Goal: Contribute content

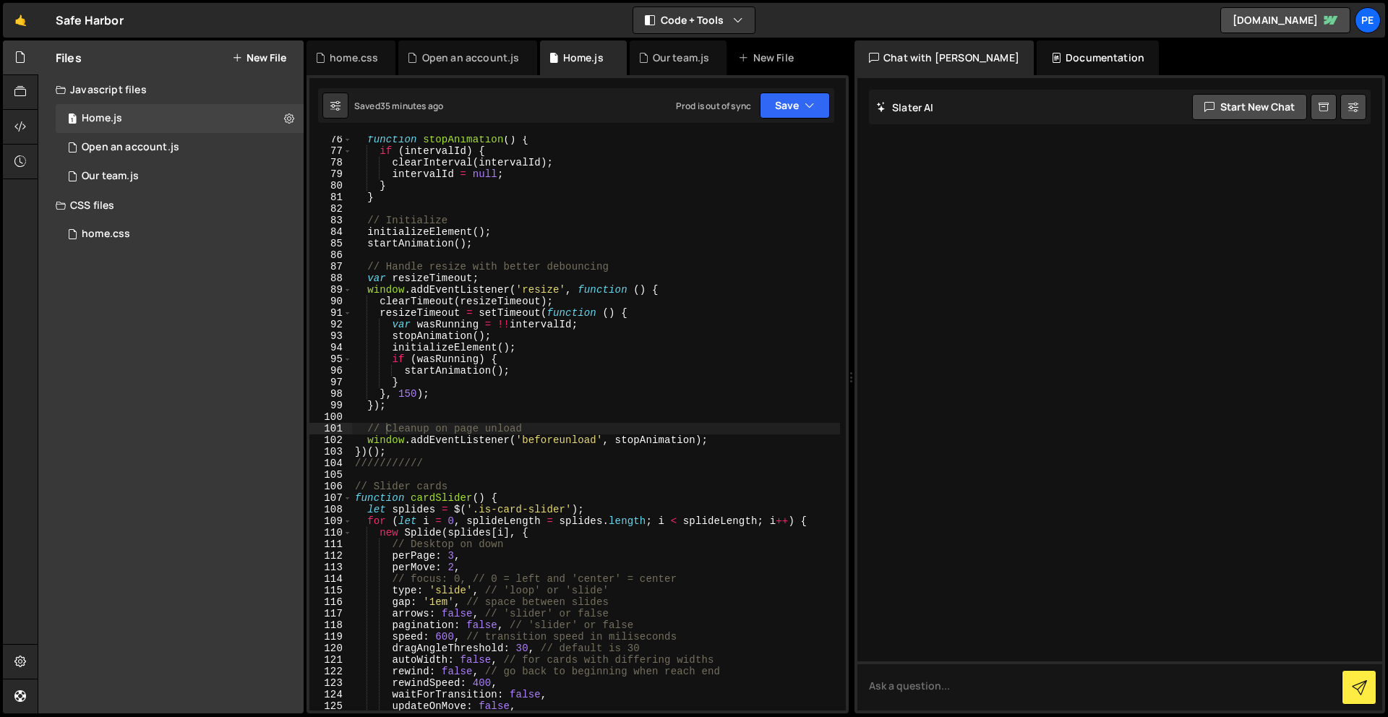
scroll to position [881, 0]
click at [438, 449] on div "function stopAnimation ( ) { if ( intervalId ) { clearInterval ( intervalId ) ;…" at bounding box center [596, 433] width 488 height 598
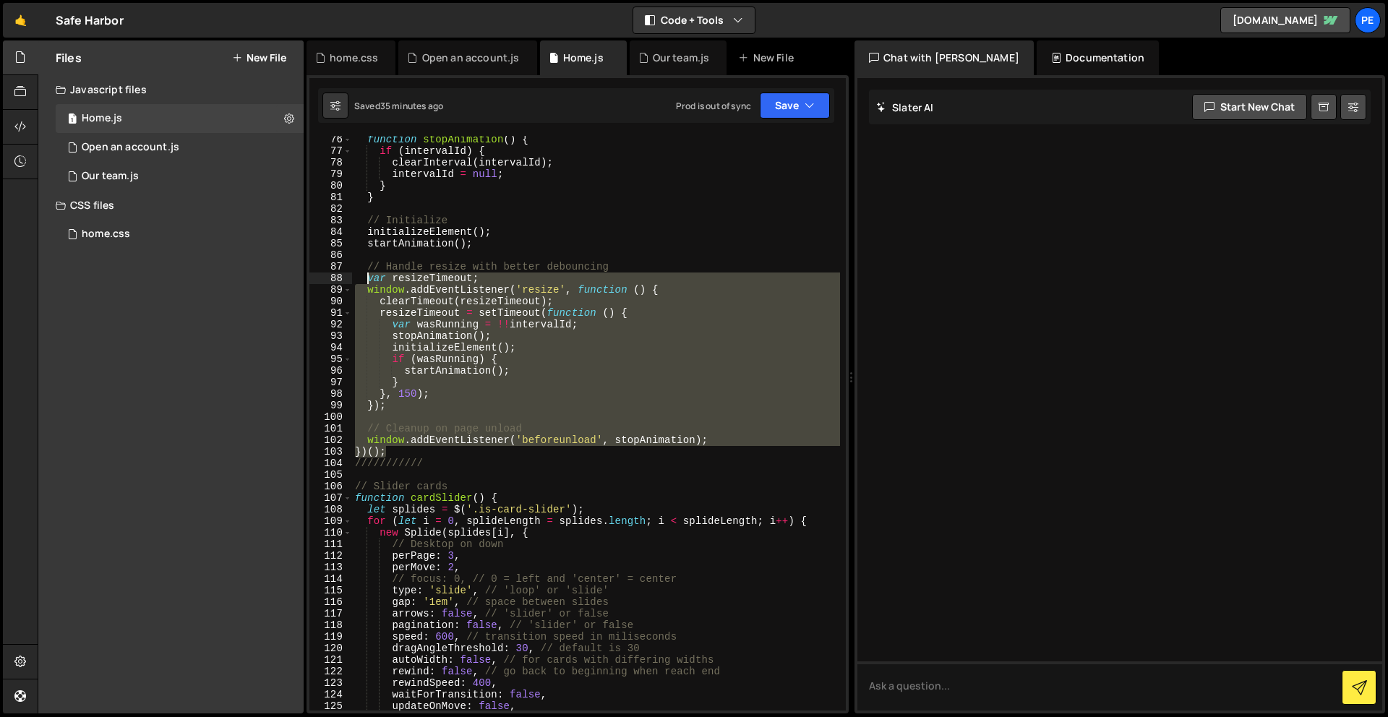
scroll to position [0, 0]
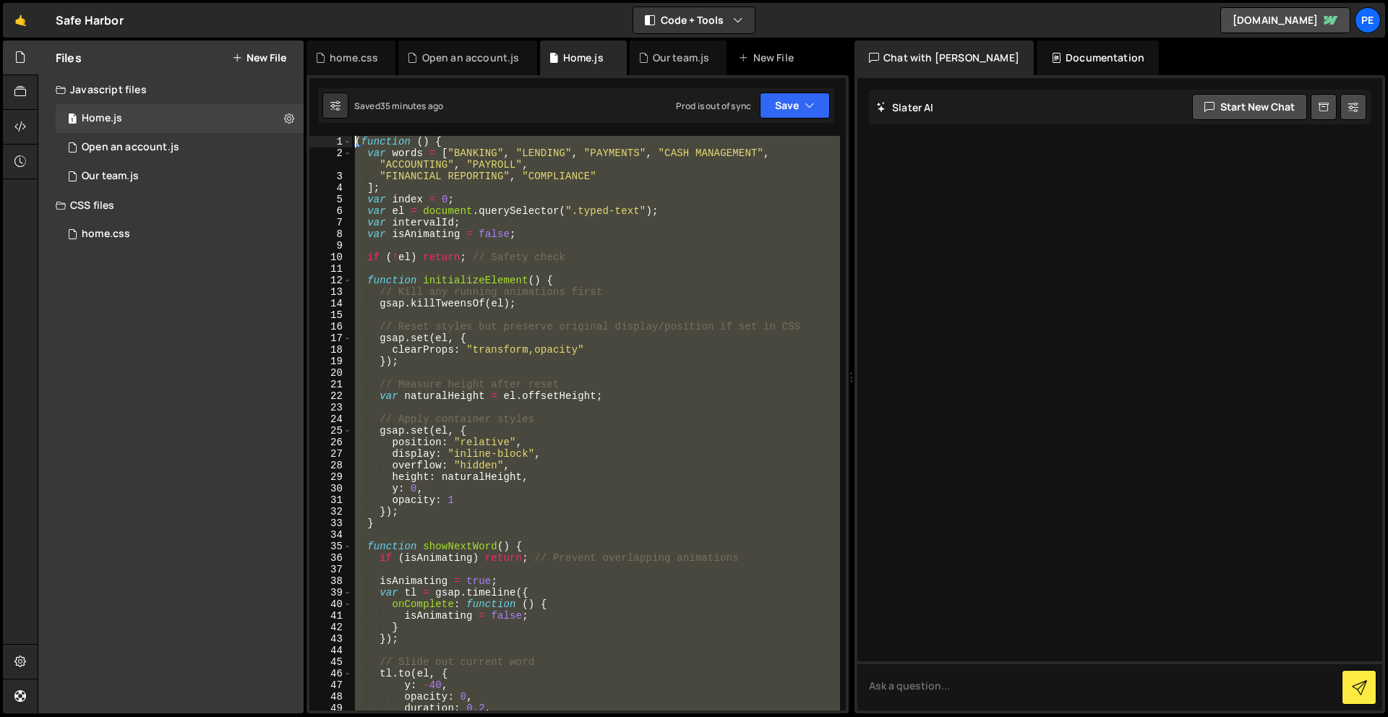
drag, startPoint x: 438, startPoint y: 449, endPoint x: 202, endPoint y: -64, distance: 564.2
click at [202, 0] on html "Projects [GEOGRAPHIC_DATA] Blog Pe Your current team is Perspective 1 Projects …" at bounding box center [694, 358] width 1388 height 717
paste textarea "})();"
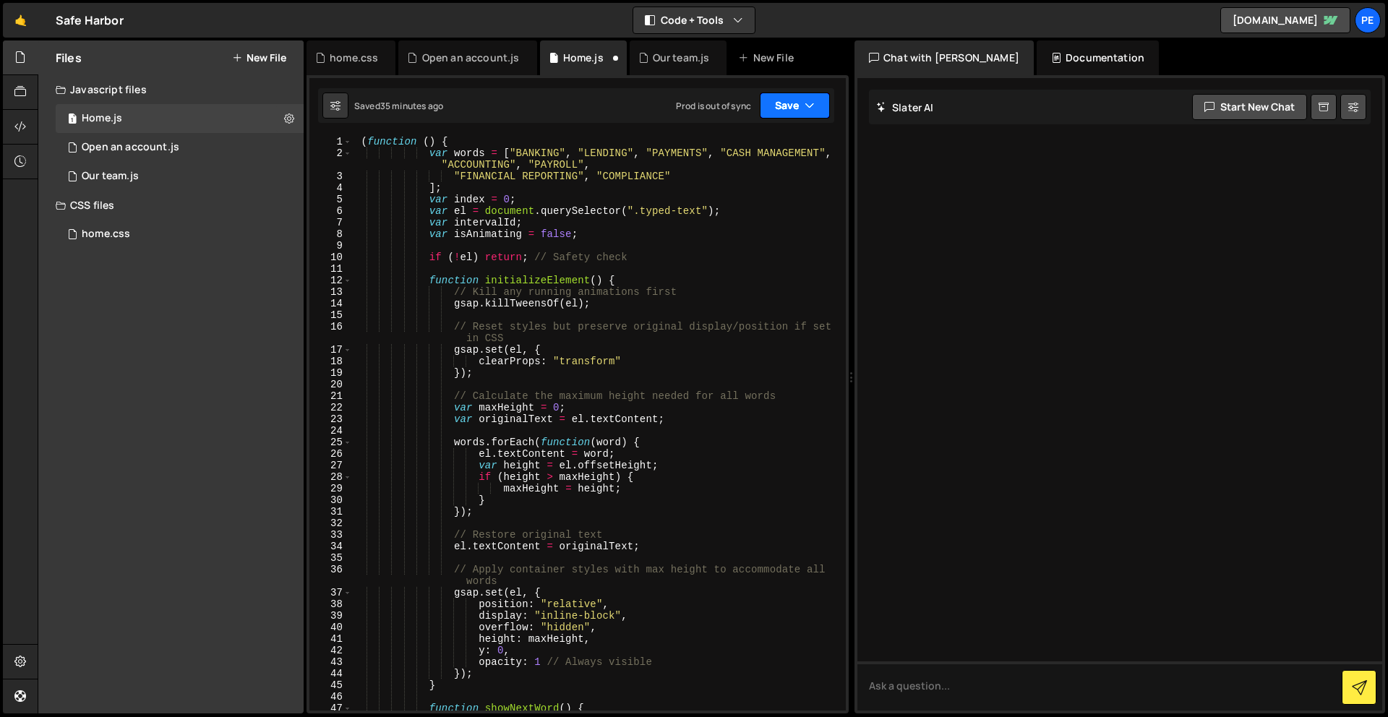
click at [791, 105] on button "Save" at bounding box center [795, 106] width 70 height 26
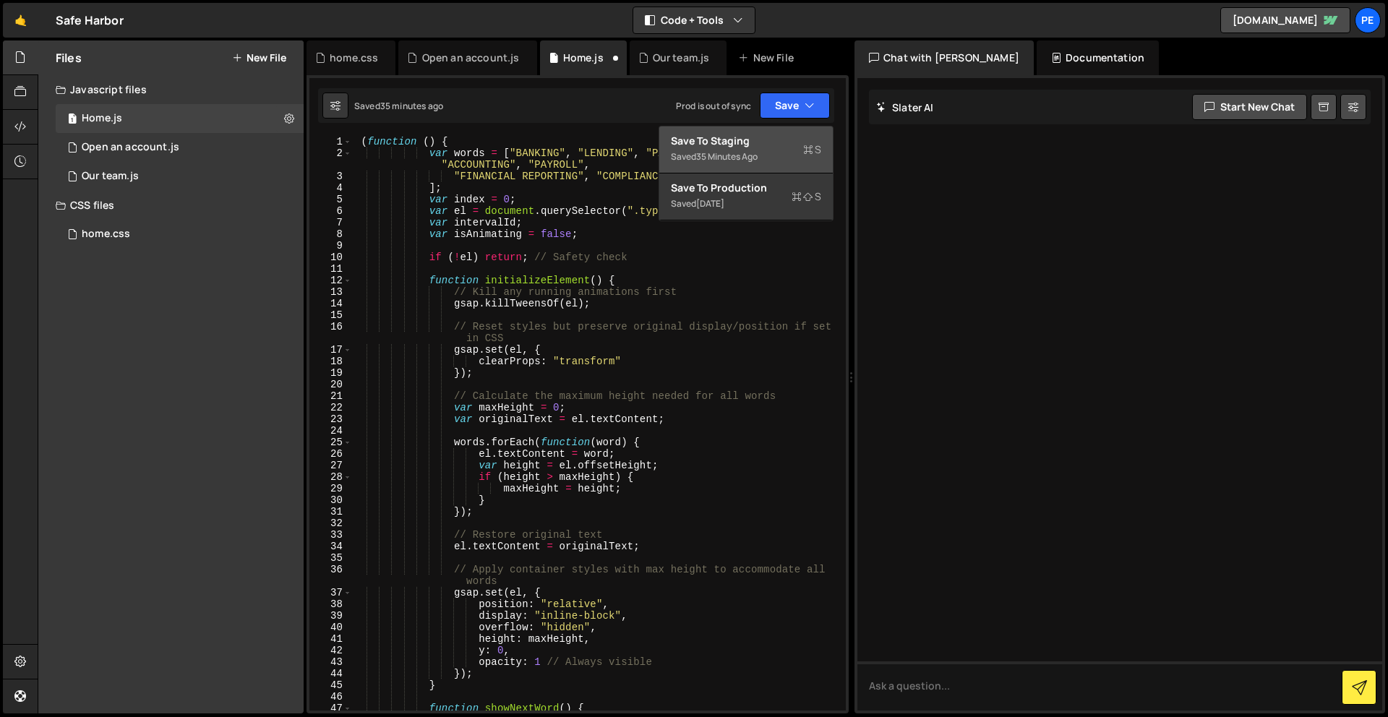
click at [779, 145] on div "Save to Staging S" at bounding box center [746, 141] width 150 height 14
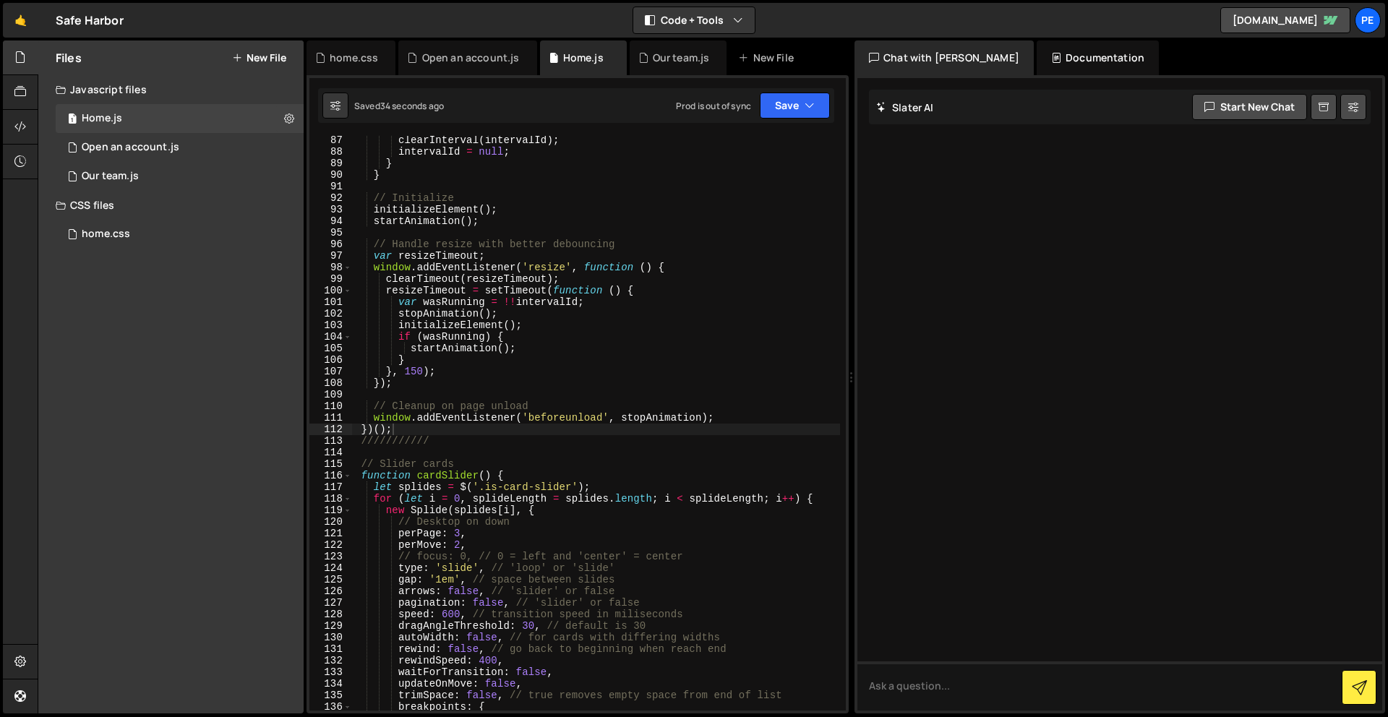
click at [633, 366] on div "clearInterval ( intervalId ) ; intervalId = null ; } } // Initialize initialize…" at bounding box center [596, 433] width 488 height 598
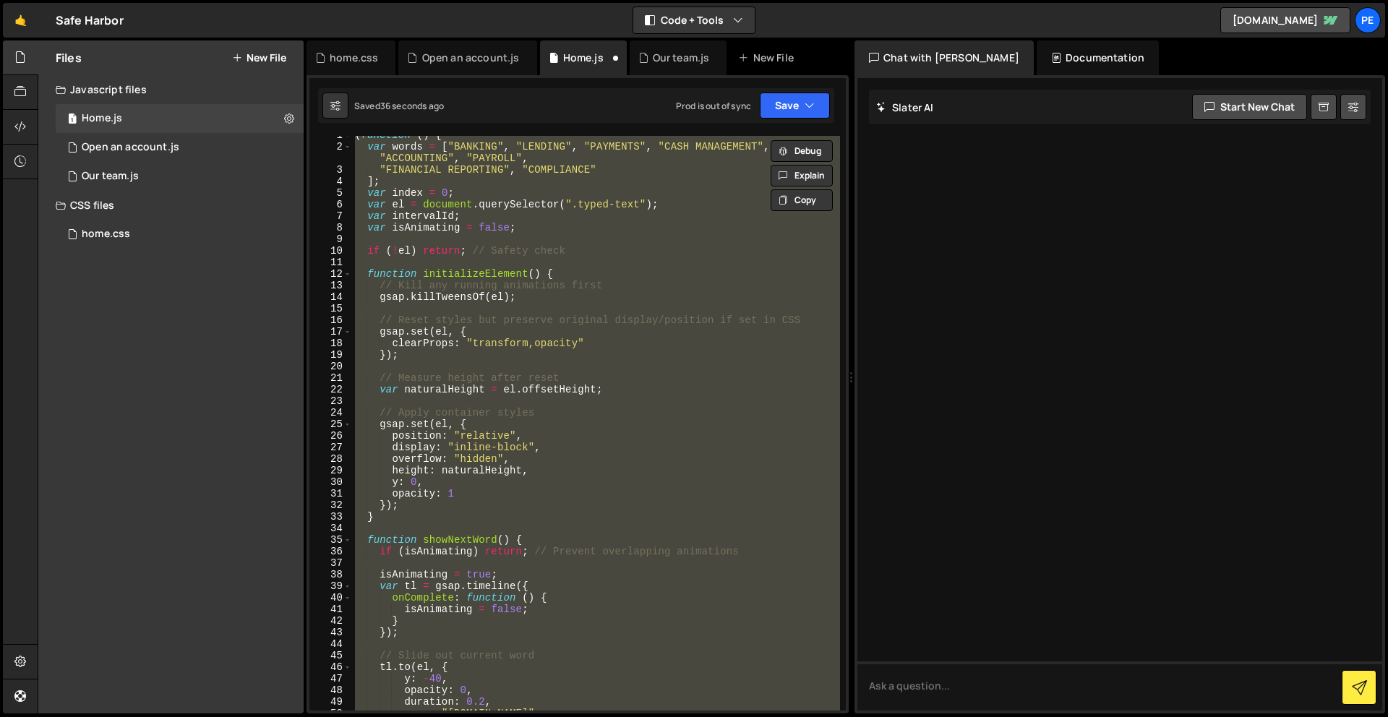
scroll to position [0, 0]
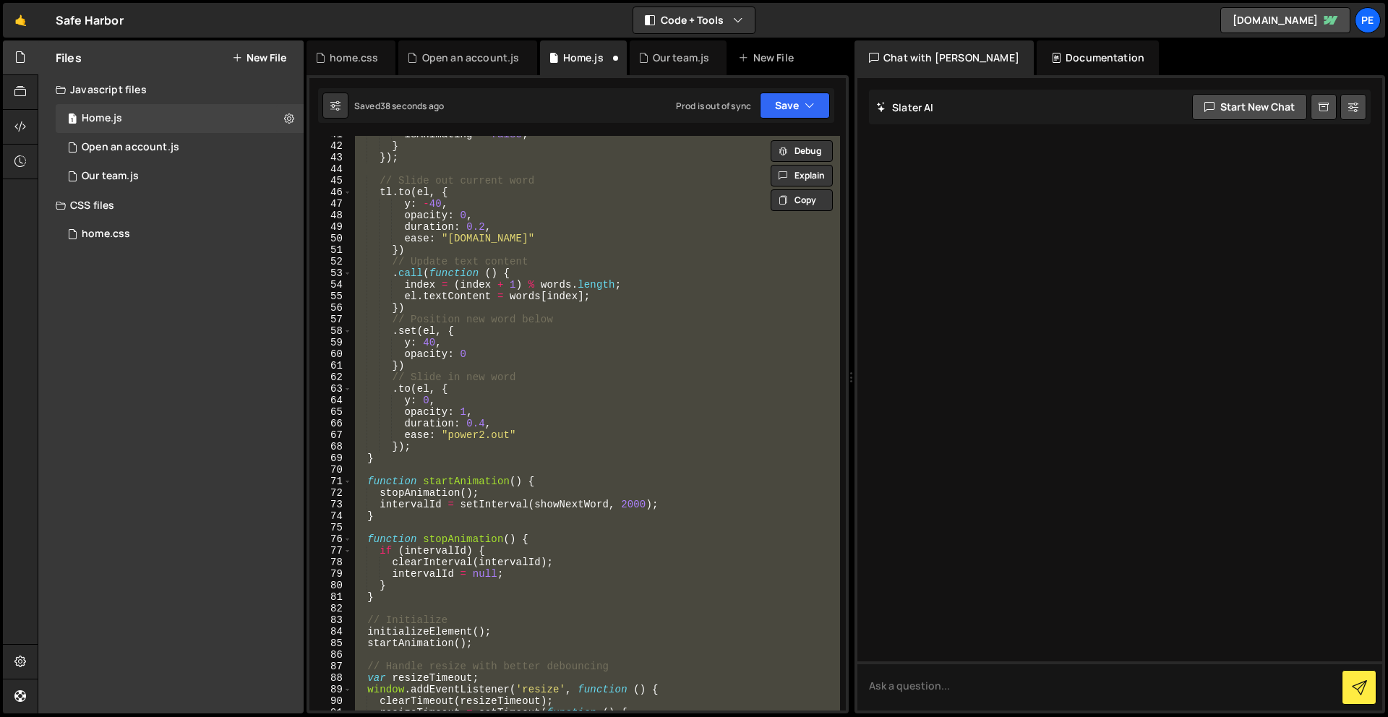
click at [569, 560] on div "isAnimating = false ; } }) ; // Slide out current word tl . to ( el , { y : - 4…" at bounding box center [596, 423] width 488 height 575
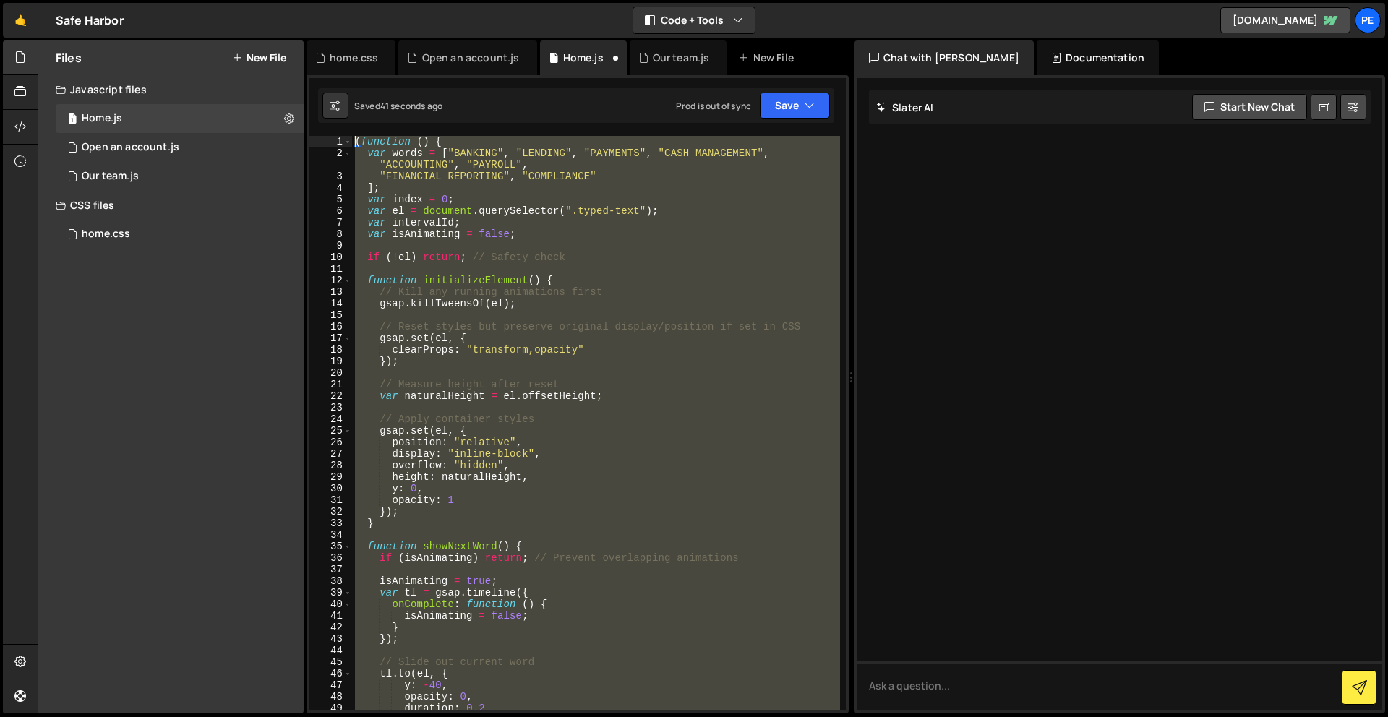
drag, startPoint x: 399, startPoint y: 600, endPoint x: 320, endPoint y: -64, distance: 668.4
click at [320, 0] on html "Projects [GEOGRAPHIC_DATA] Blog Pe Your current team is Perspective 1 Projects …" at bounding box center [694, 358] width 1388 height 717
type textarea "(function () { var words = ["BANKING", "LENDING", "PAYMENTS", "CASH MANAGEMENT"…"
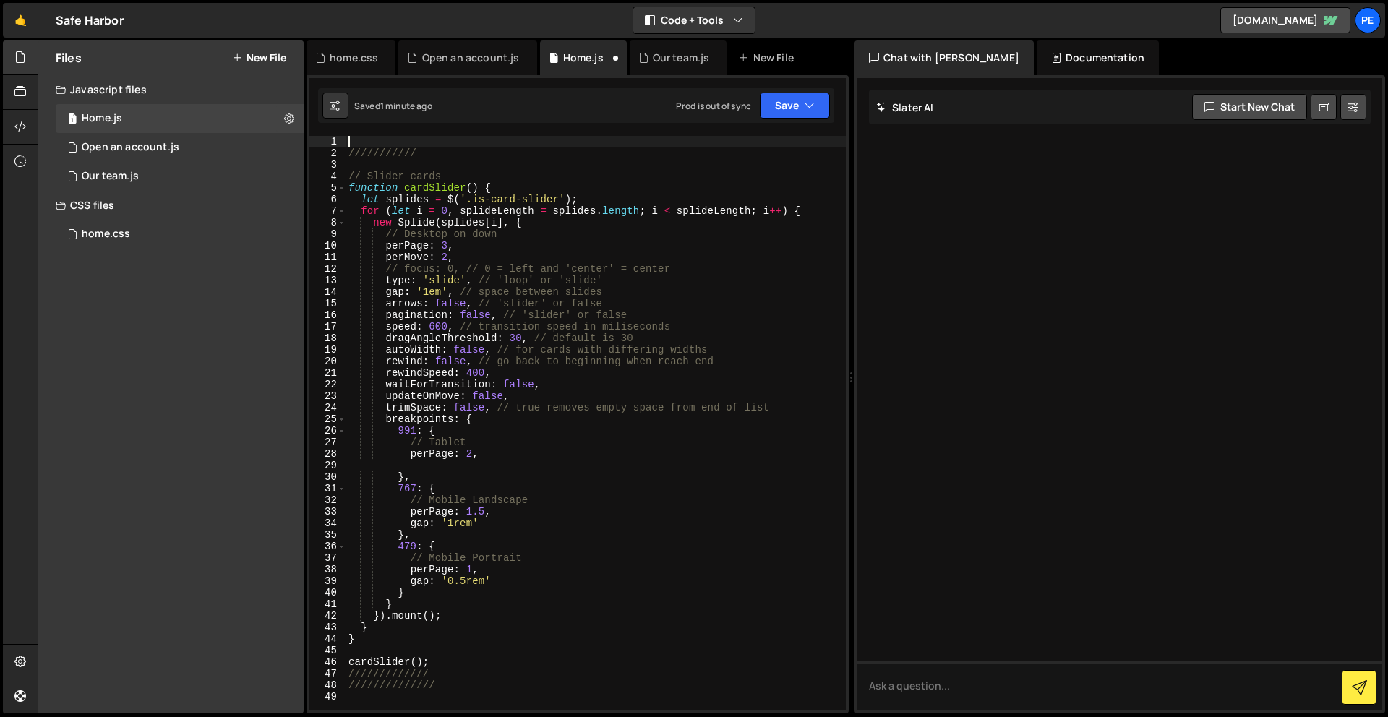
click at [375, 128] on div "1 2 3 4 5 6 7 8 9 10 11 12 13 14 15 16 17 18 19 20 21 22 23 24 25 26 27 28 29 3…" at bounding box center [578, 394] width 542 height 638
click at [378, 136] on div "/////////// // Slider cards function cardSlider ( ) { let splides = $ ( '.is-ca…" at bounding box center [596, 435] width 500 height 598
paste textarea "})();"
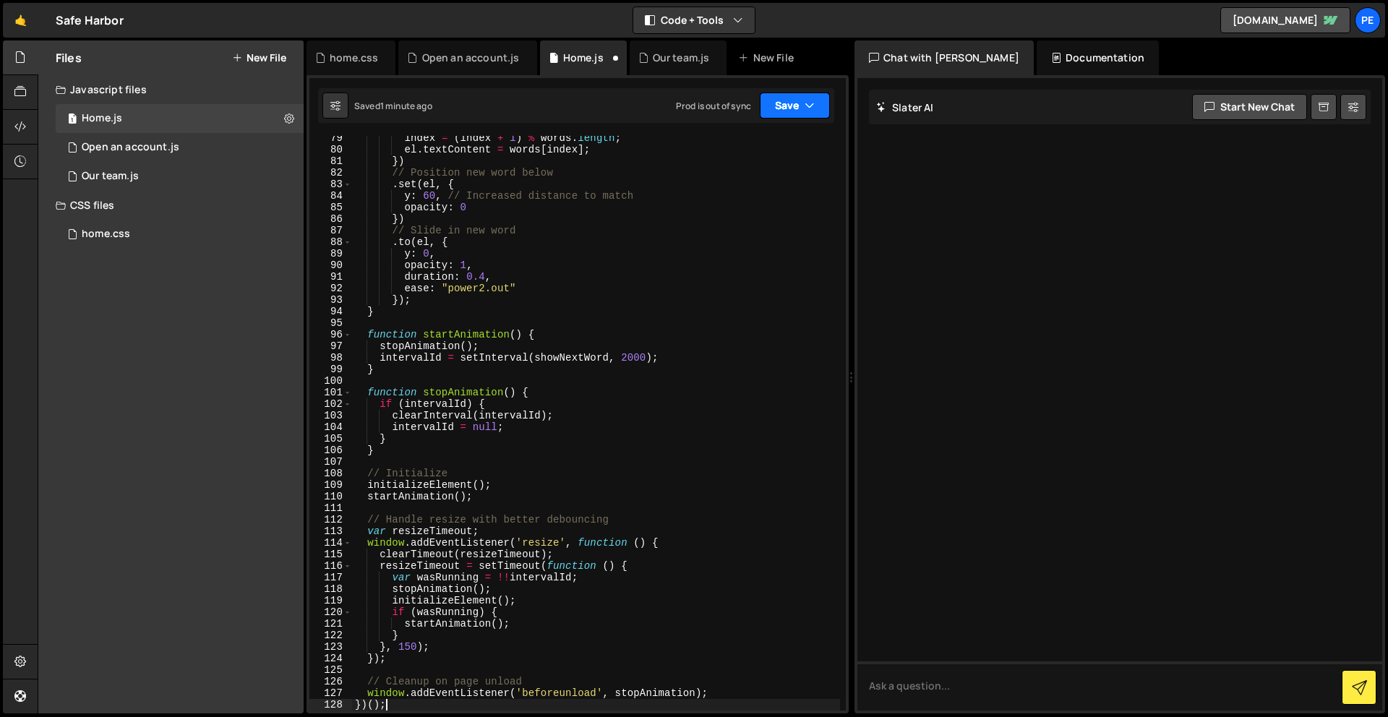
click at [777, 98] on button "Save" at bounding box center [795, 106] width 70 height 26
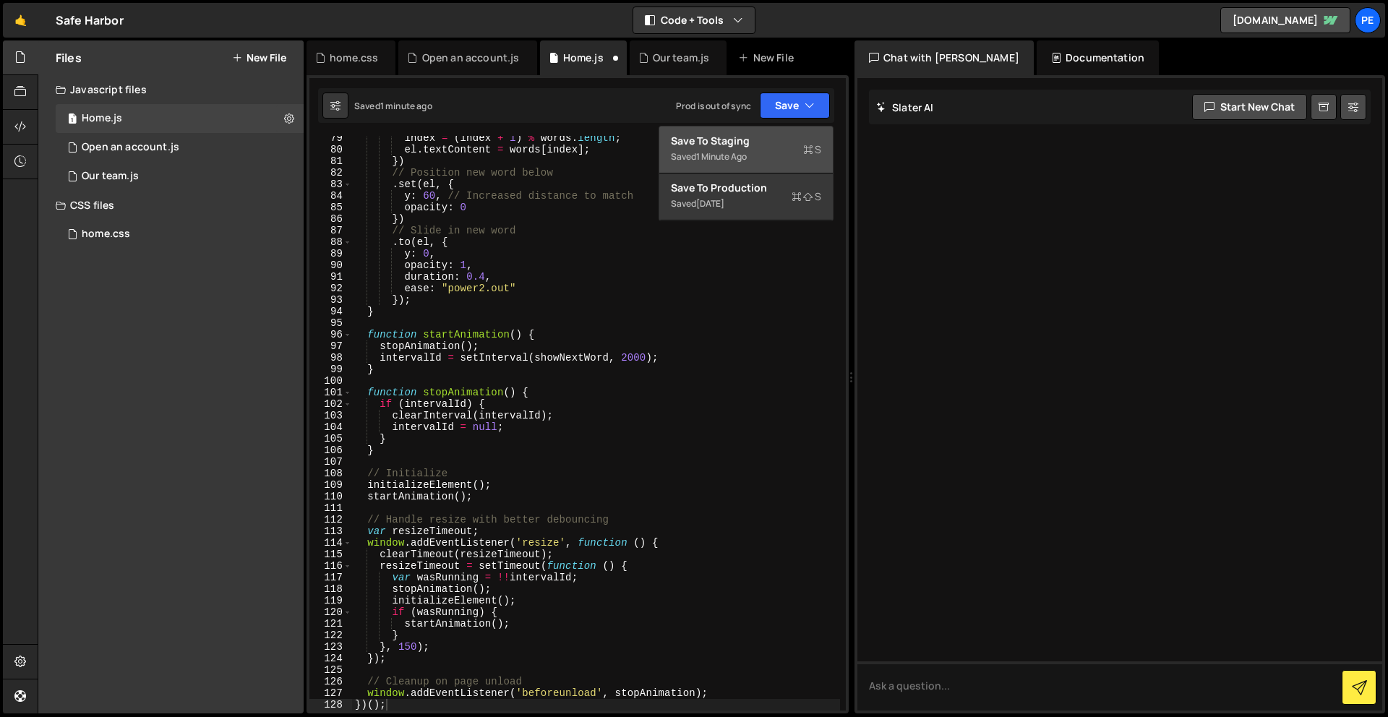
click at [791, 154] on div "Saved 1 minute ago" at bounding box center [746, 156] width 150 height 17
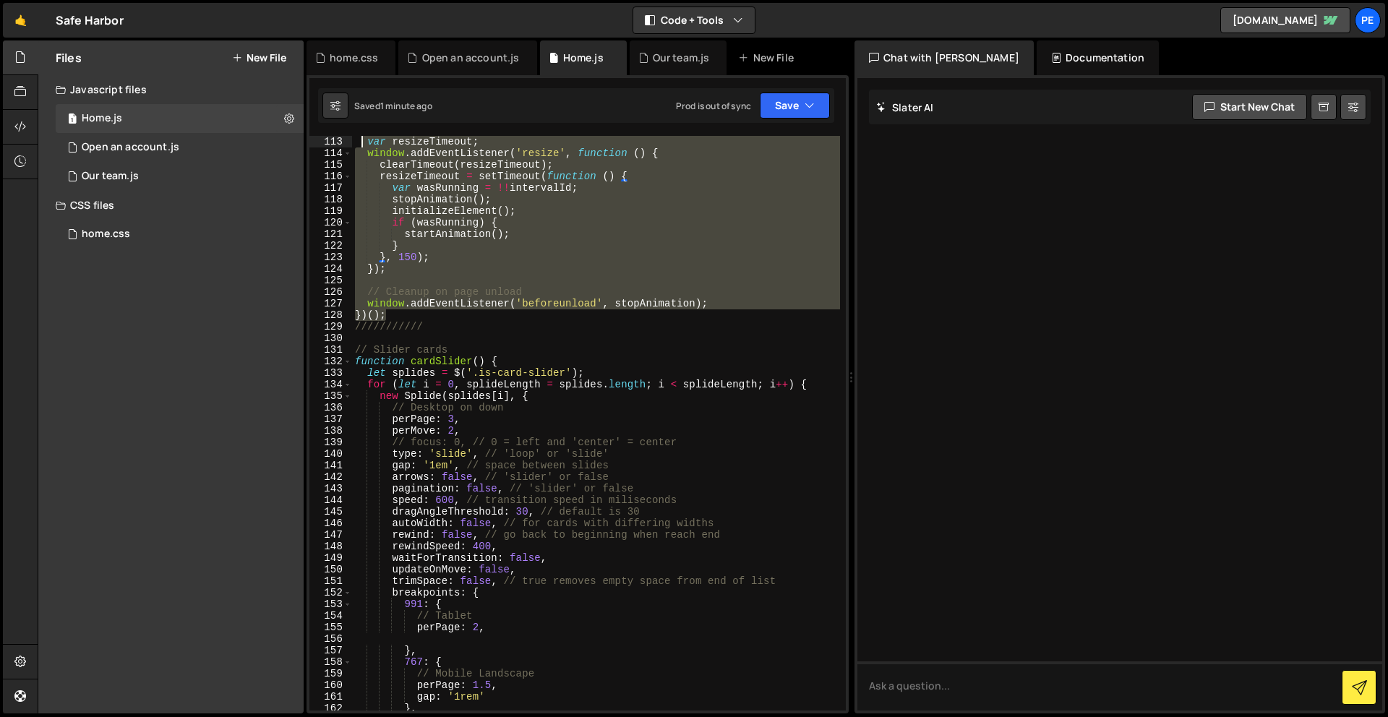
scroll to position [0, 0]
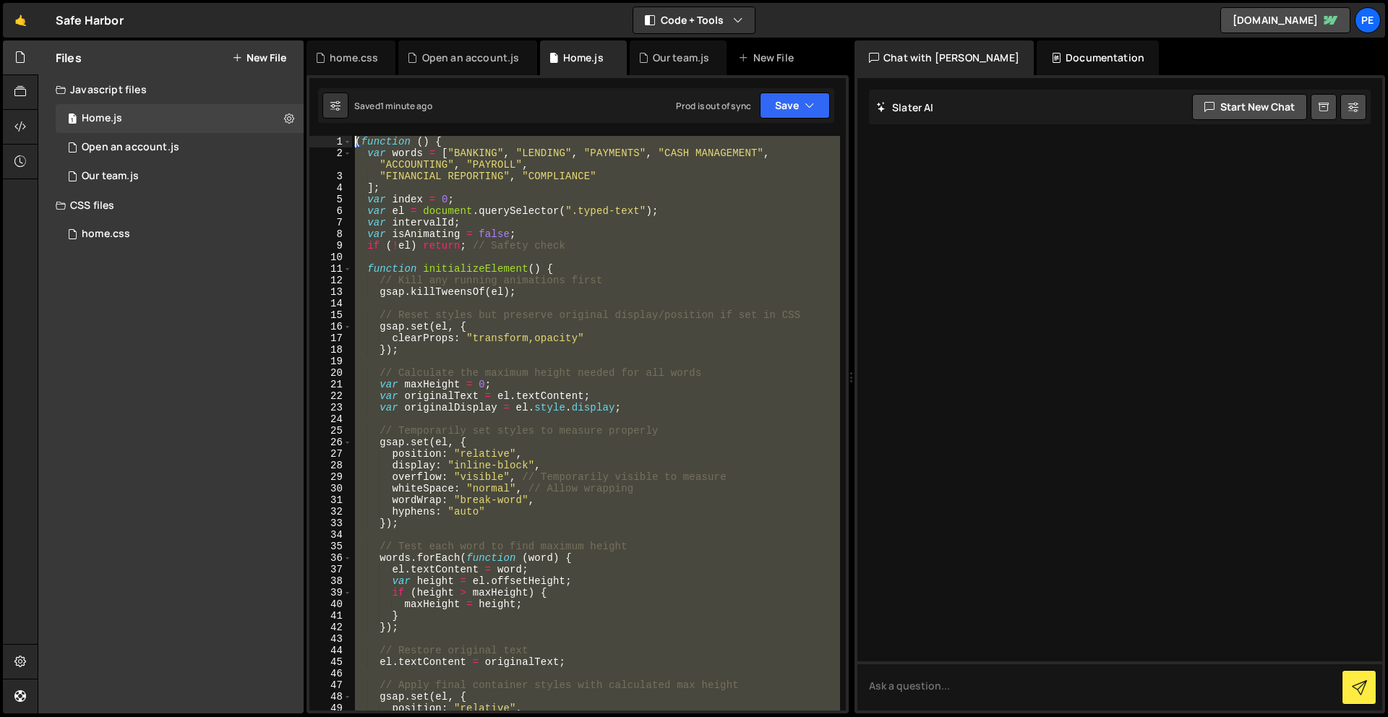
drag, startPoint x: 406, startPoint y: 200, endPoint x: 326, endPoint y: -64, distance: 275.8
click at [326, 0] on html "Projects [GEOGRAPHIC_DATA] Blog Pe Your current team is Perspective 1 Projects …" at bounding box center [694, 358] width 1388 height 717
paste textarea "})();"
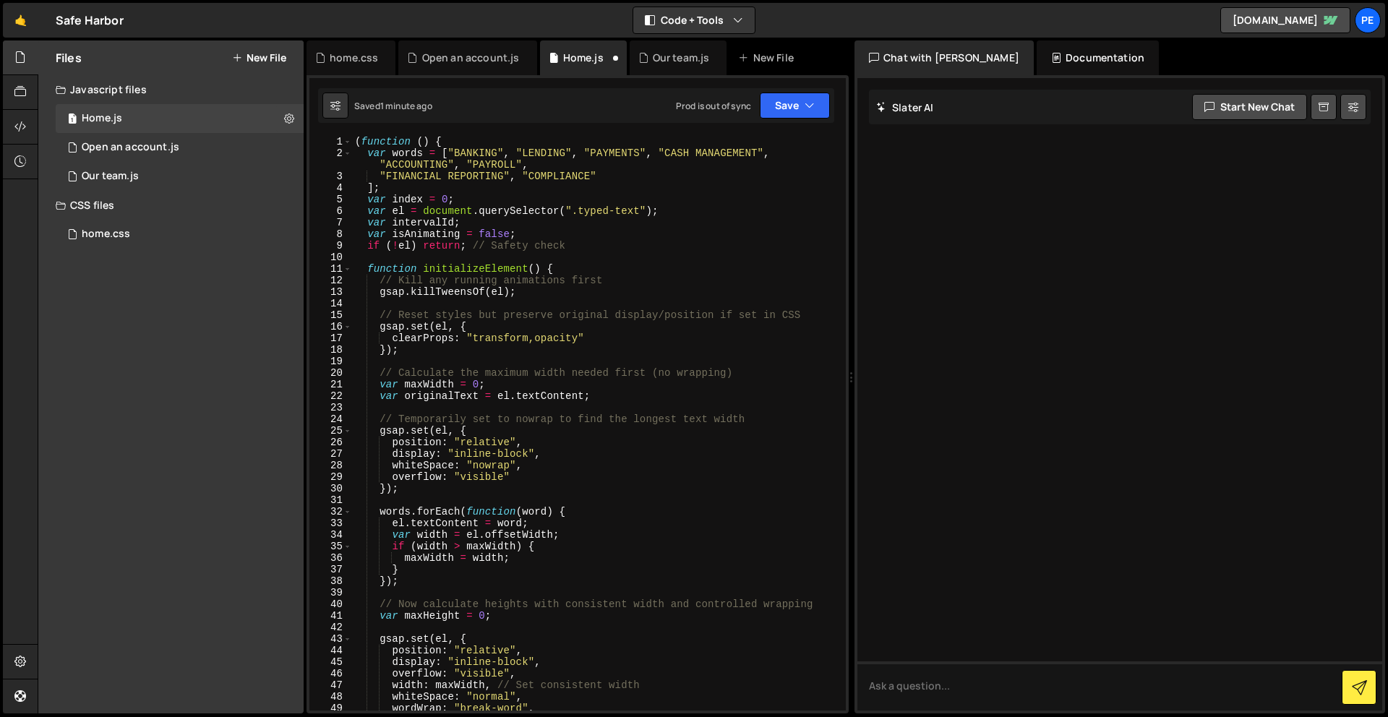
click at [779, 119] on div "Saved 1 minute ago Prod is out of sync Upgrade to Edit Save Save to Staging S S…" at bounding box center [576, 105] width 516 height 35
click at [784, 108] on button "Save" at bounding box center [795, 106] width 70 height 26
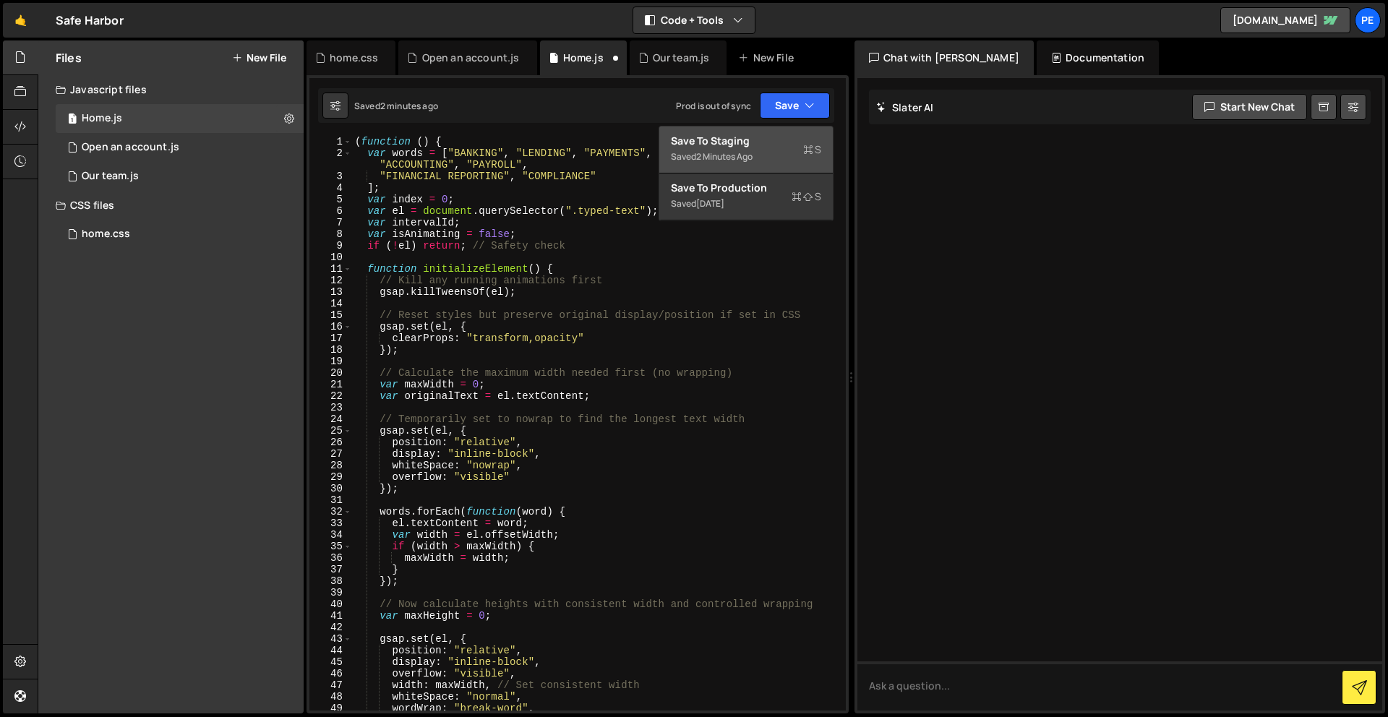
click at [789, 145] on div "Save to Staging S" at bounding box center [746, 141] width 150 height 14
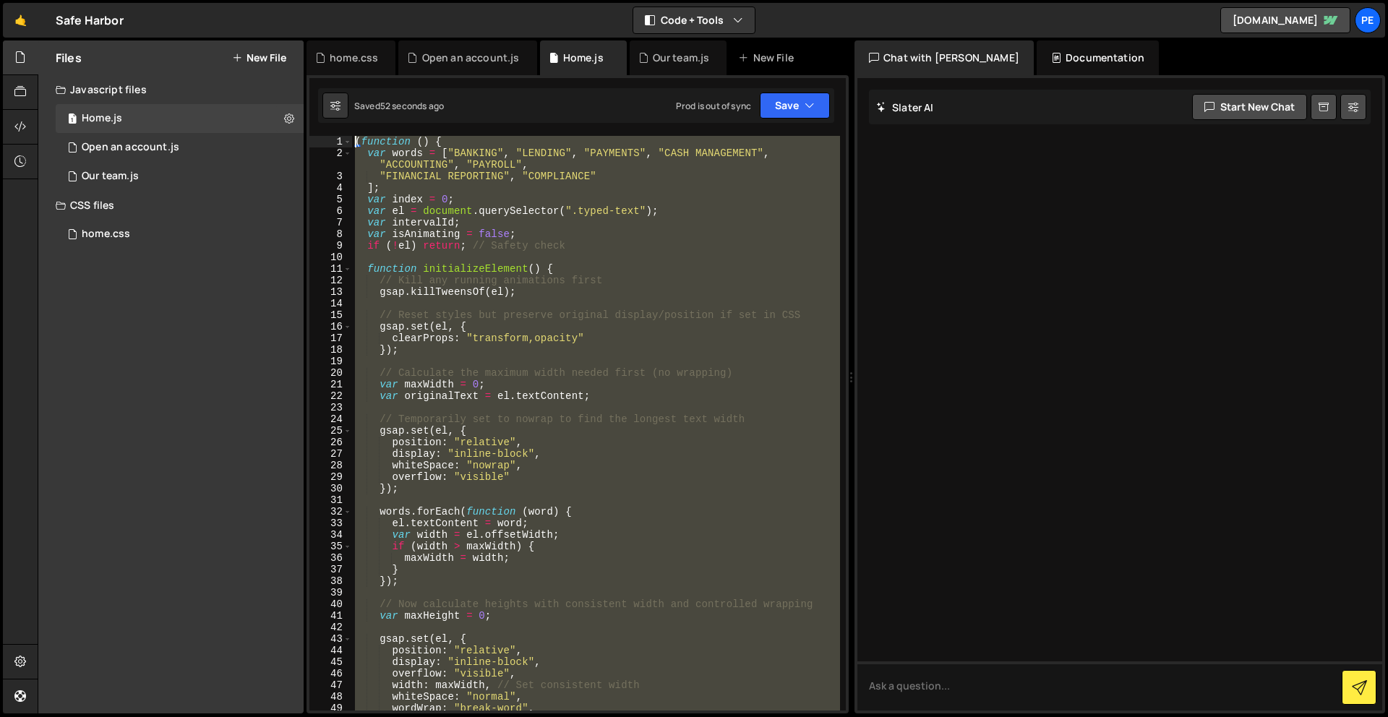
drag, startPoint x: 426, startPoint y: 434, endPoint x: 339, endPoint y: -64, distance: 504.9
click at [339, 0] on html "Projects [GEOGRAPHIC_DATA] Blog Pe Your current team is Perspective 1 Projects …" at bounding box center [694, 358] width 1388 height 717
paste textarea "})();"
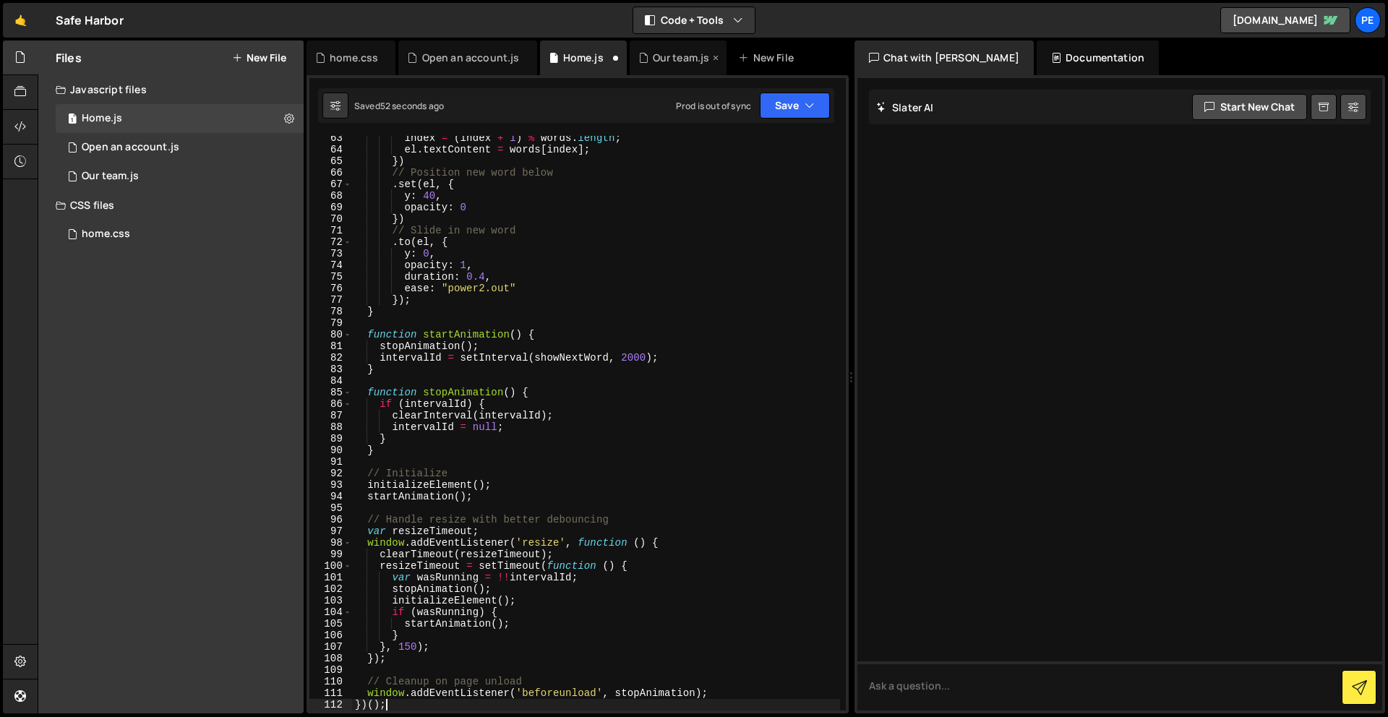
scroll to position [732, 0]
click at [789, 101] on button "Save" at bounding box center [795, 106] width 70 height 26
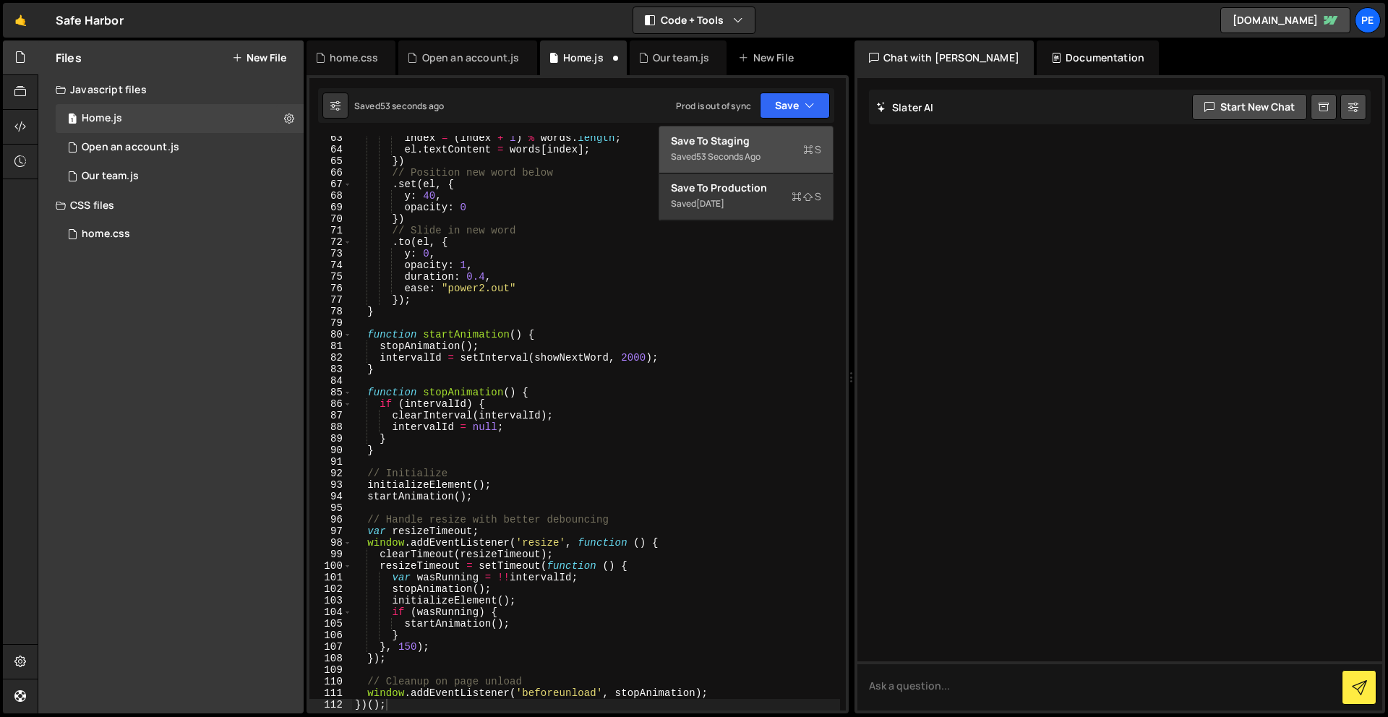
click at [775, 136] on div "Save to Staging S" at bounding box center [746, 141] width 150 height 14
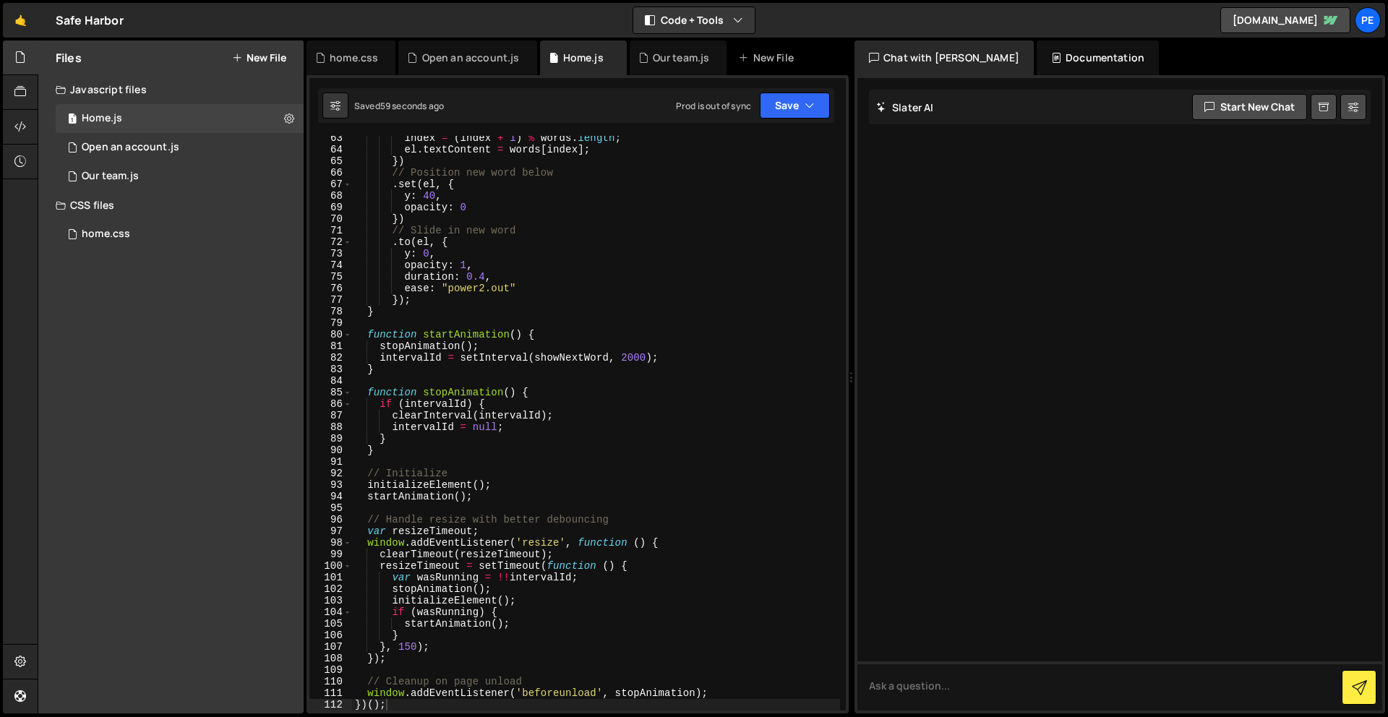
click at [698, 289] on div "index = ( index + 1 ) % words . length ; el . textContent = words [ index ] ; }…" at bounding box center [596, 431] width 488 height 598
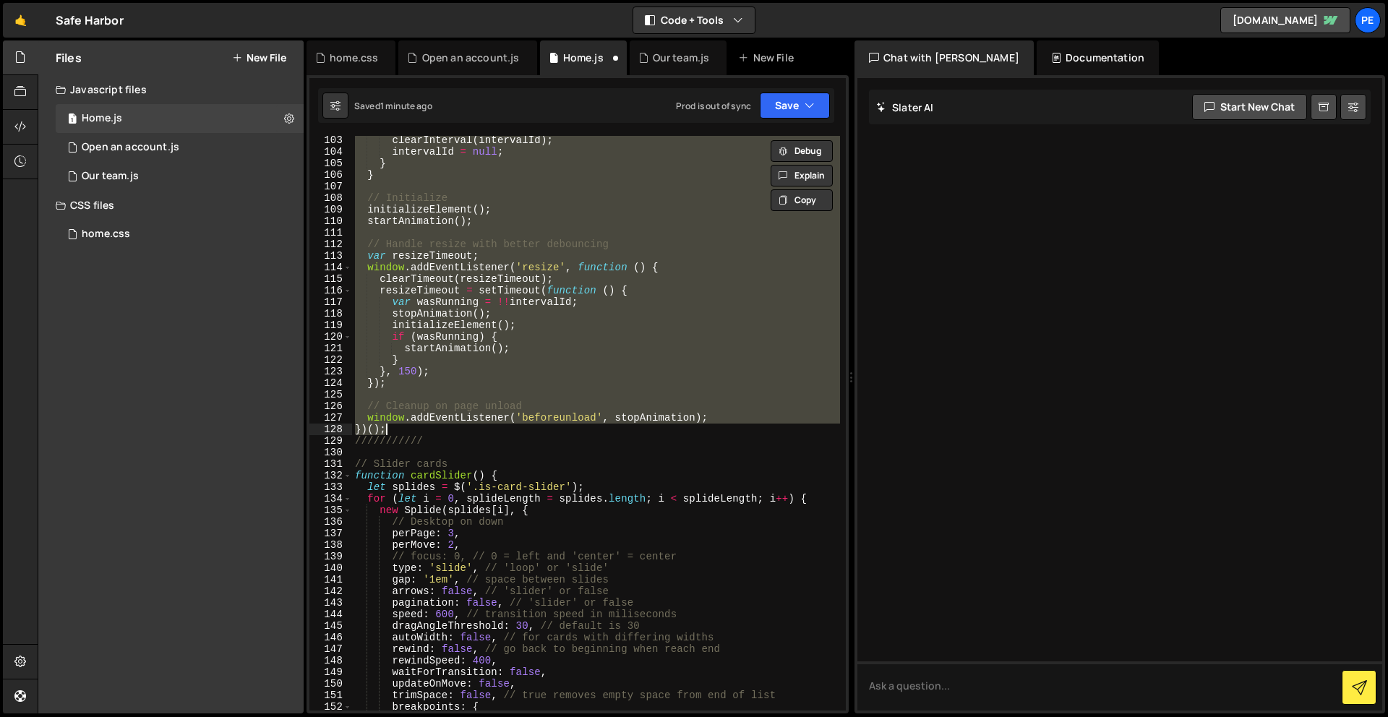
type textarea "//////////////"
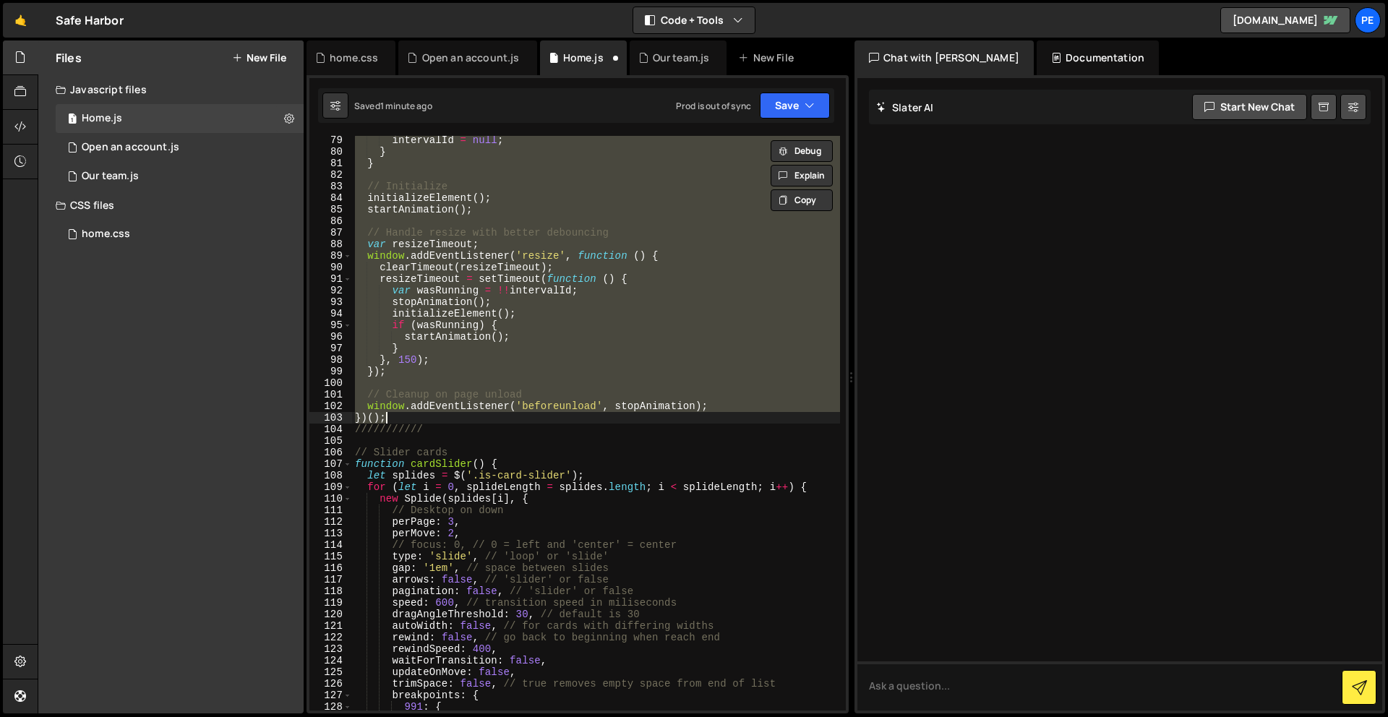
type textarea "//////////////"
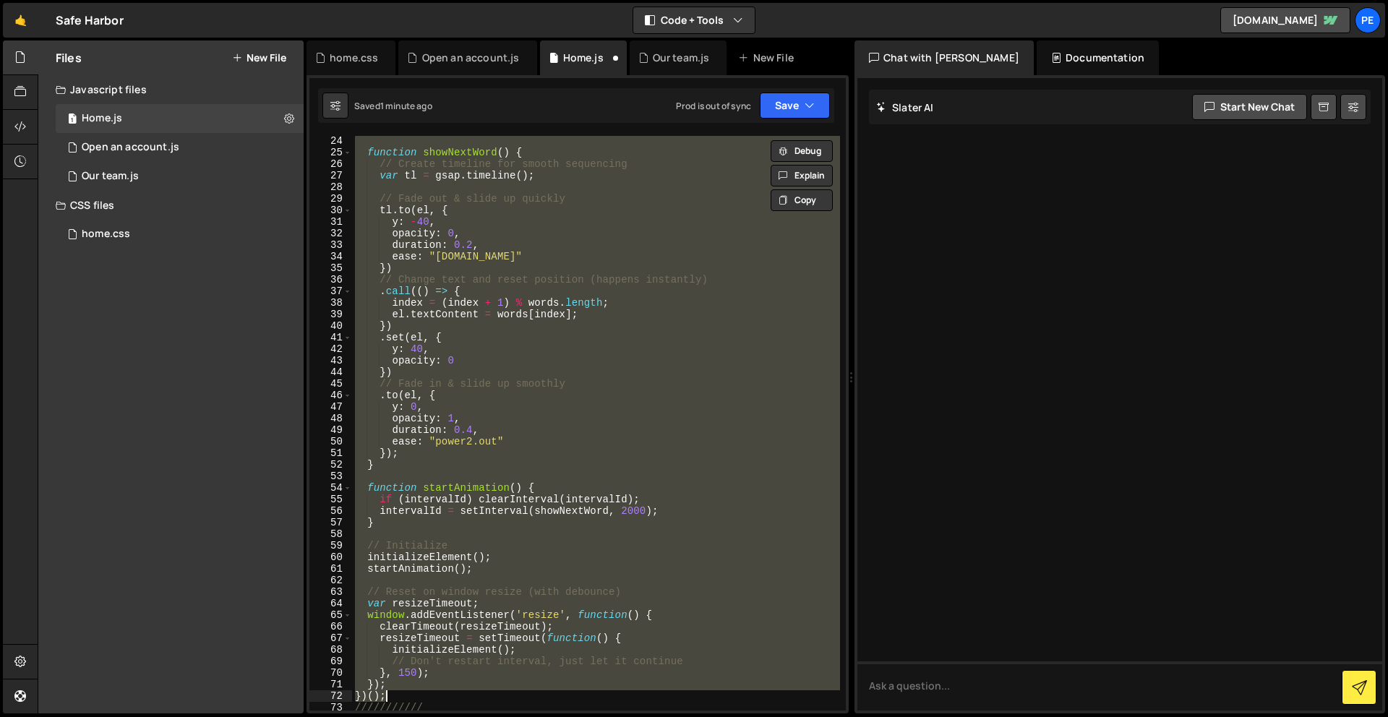
scroll to position [0, 0]
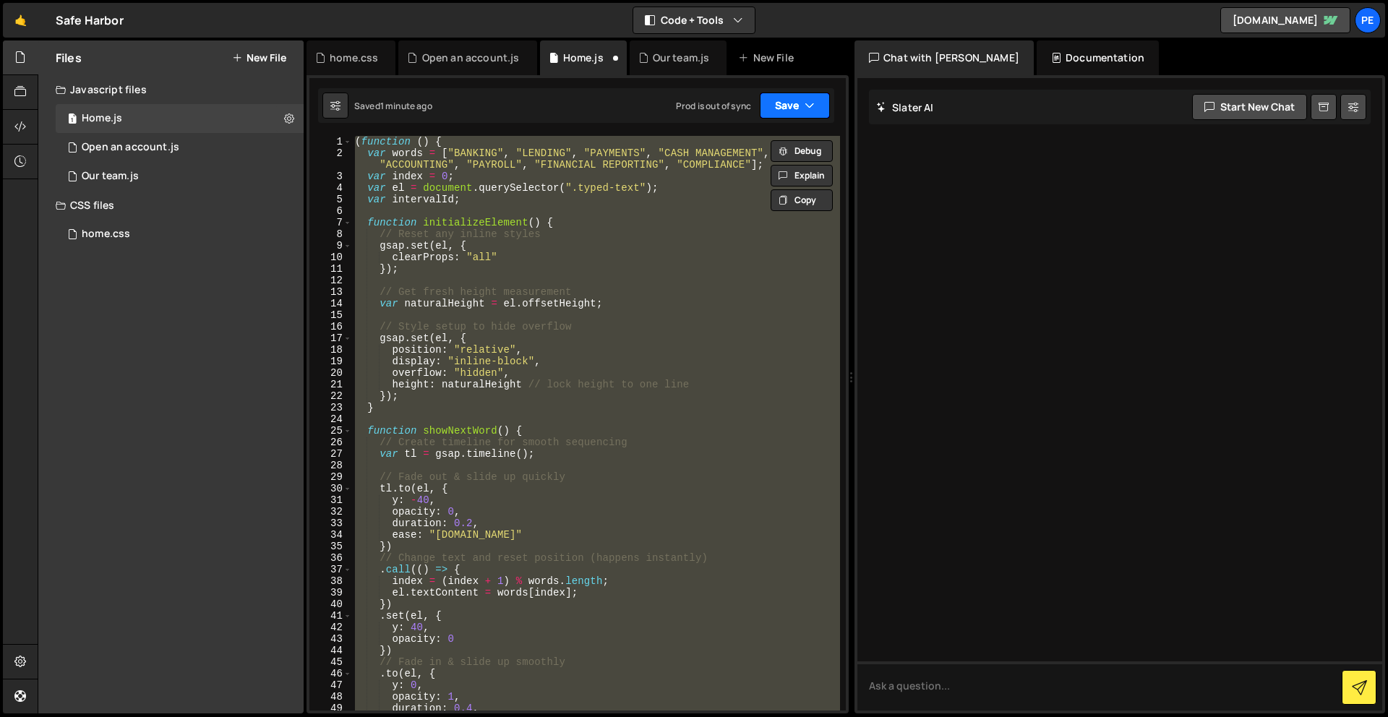
click at [788, 114] on button "Save" at bounding box center [795, 106] width 70 height 26
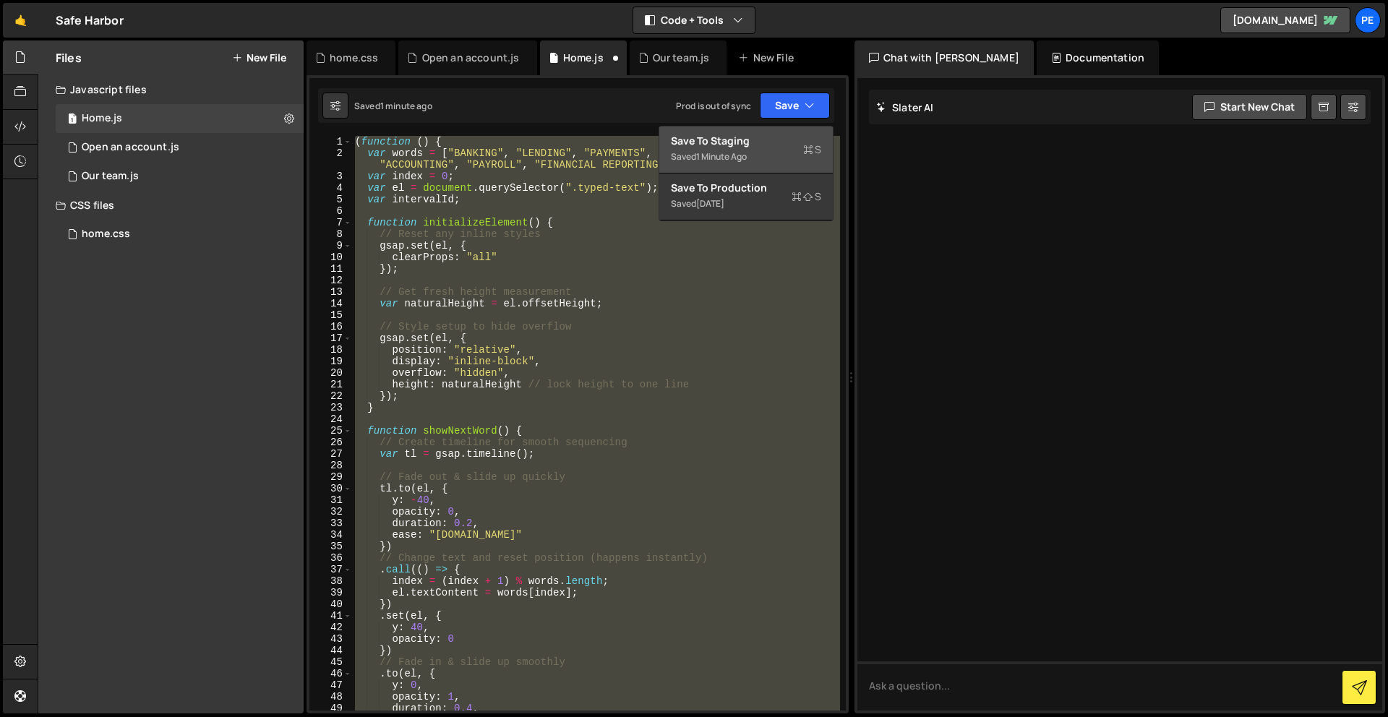
click at [767, 150] on div "Saved 1 minute ago" at bounding box center [746, 156] width 150 height 17
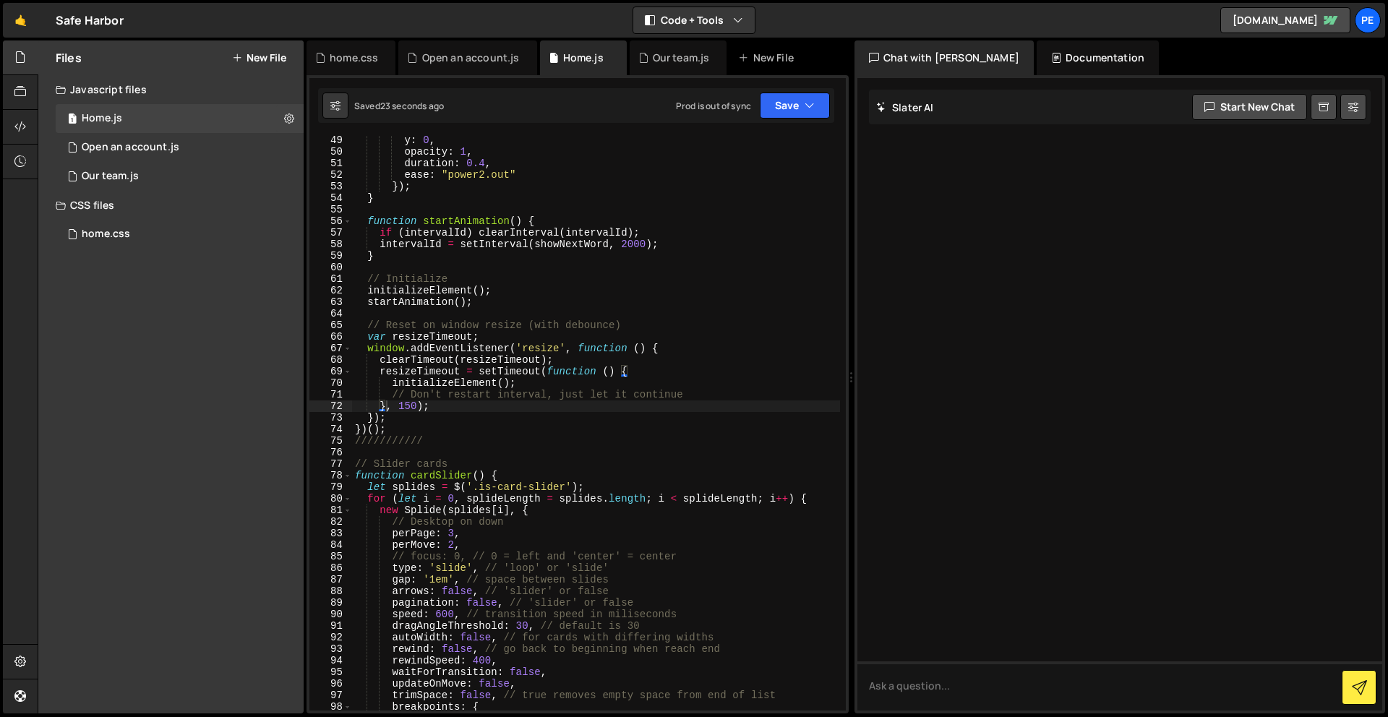
scroll to position [568, 0]
click at [421, 435] on div "y : 0 , opacity : 1 , duration : 0.4 , ease : "power2.out" }) ; } function star…" at bounding box center [596, 433] width 488 height 598
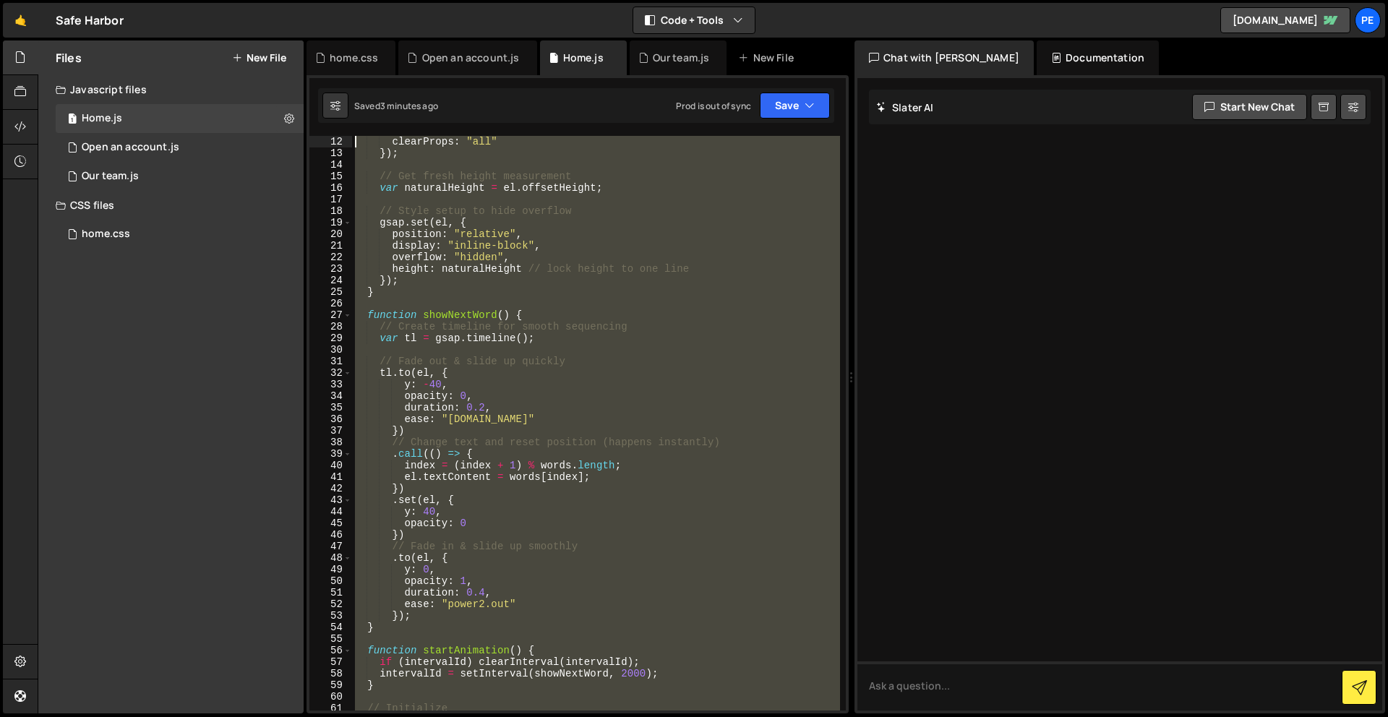
scroll to position [0, 0]
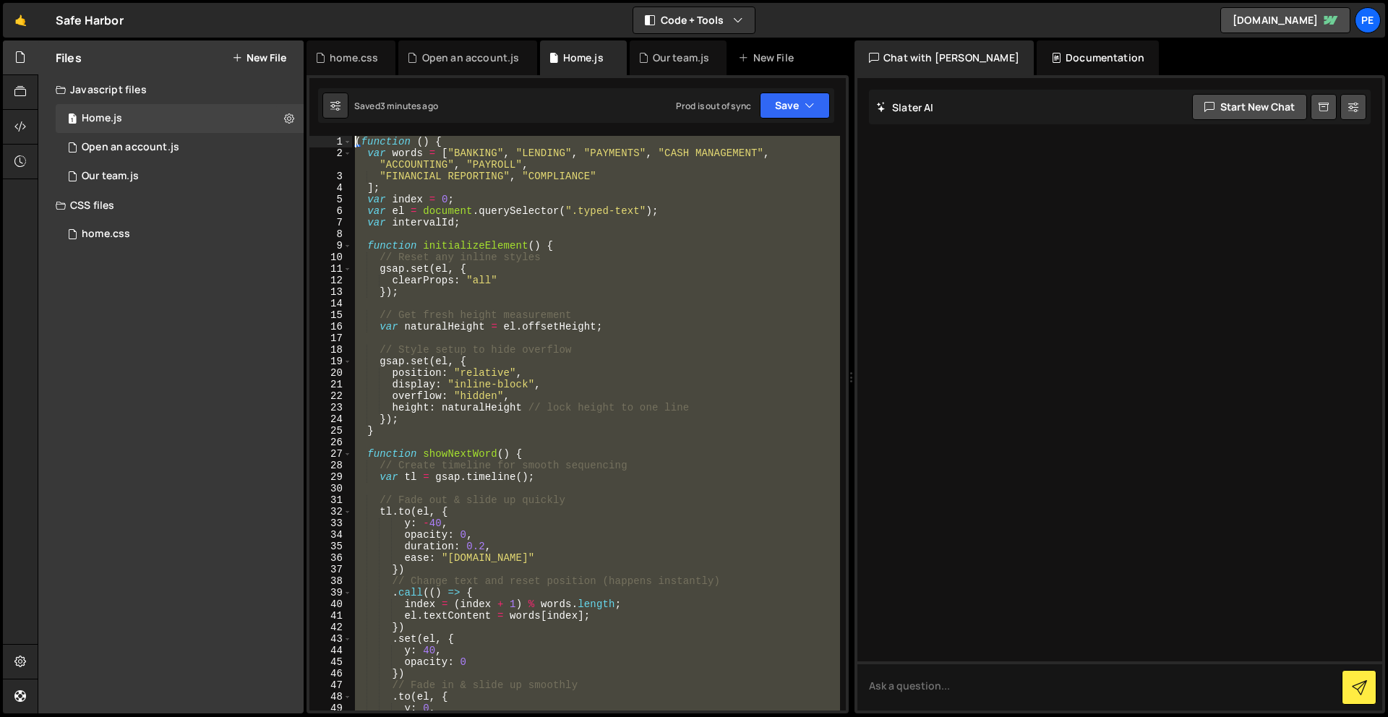
drag, startPoint x: 423, startPoint y: 421, endPoint x: 223, endPoint y: -64, distance: 524.8
click at [223, 0] on html "Projects [GEOGRAPHIC_DATA] Blog Pe Your current team is Perspective 1 Projects …" at bounding box center [694, 358] width 1388 height 717
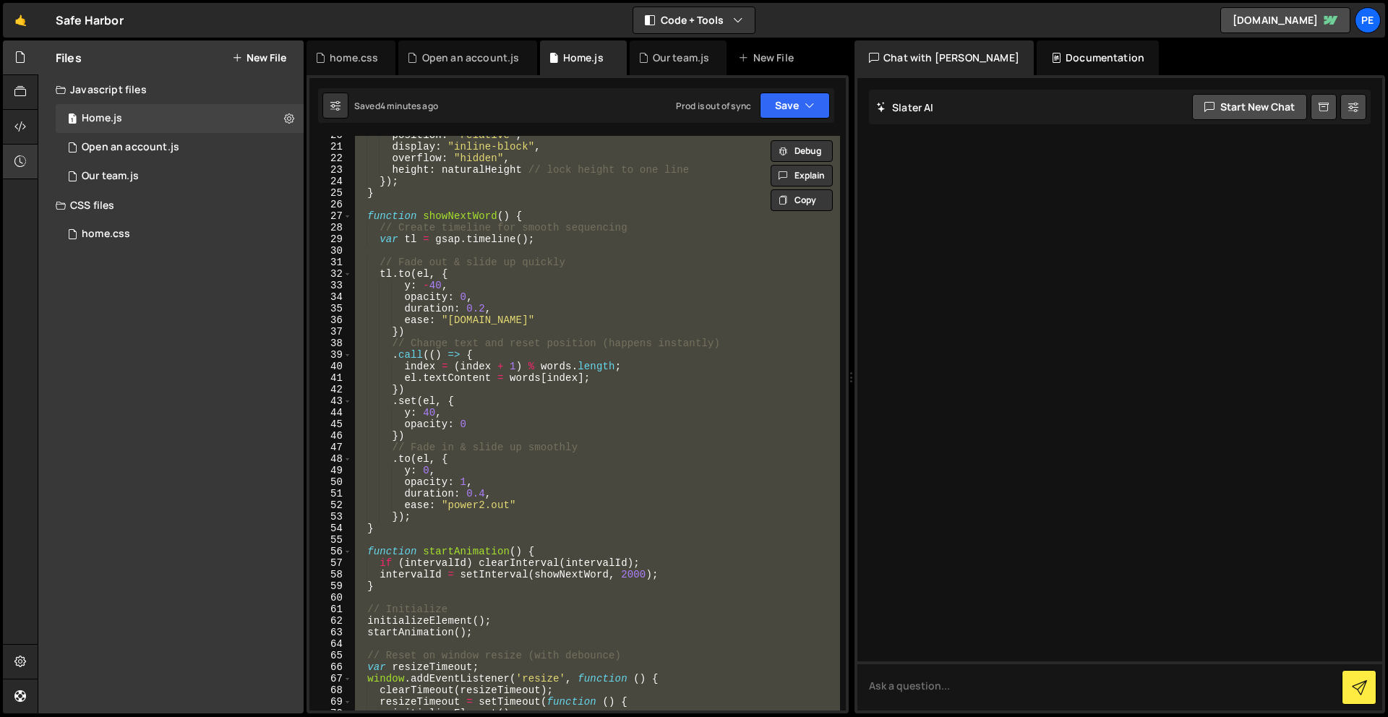
scroll to position [327, 0]
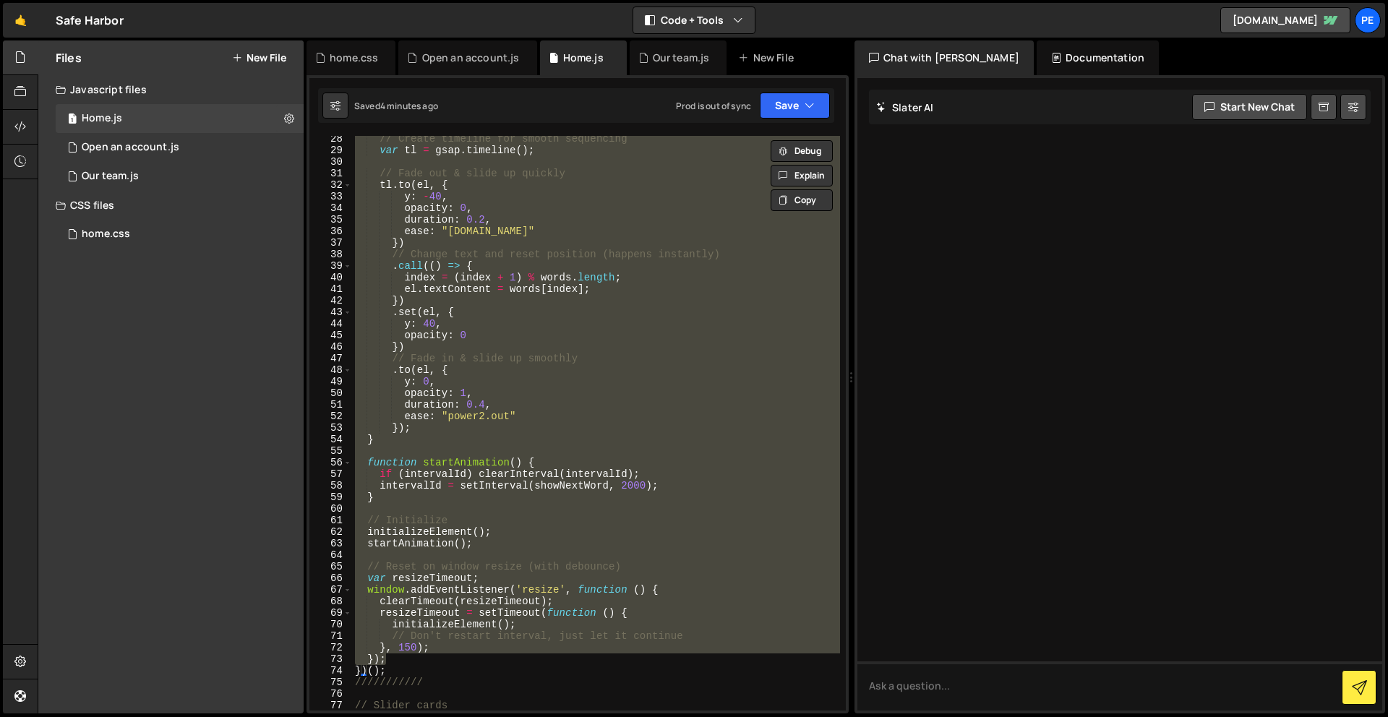
click at [414, 675] on div "// Create timeline for smooth sequencing var tl = gsap . timeline ( ) ; // [PER…" at bounding box center [596, 432] width 488 height 598
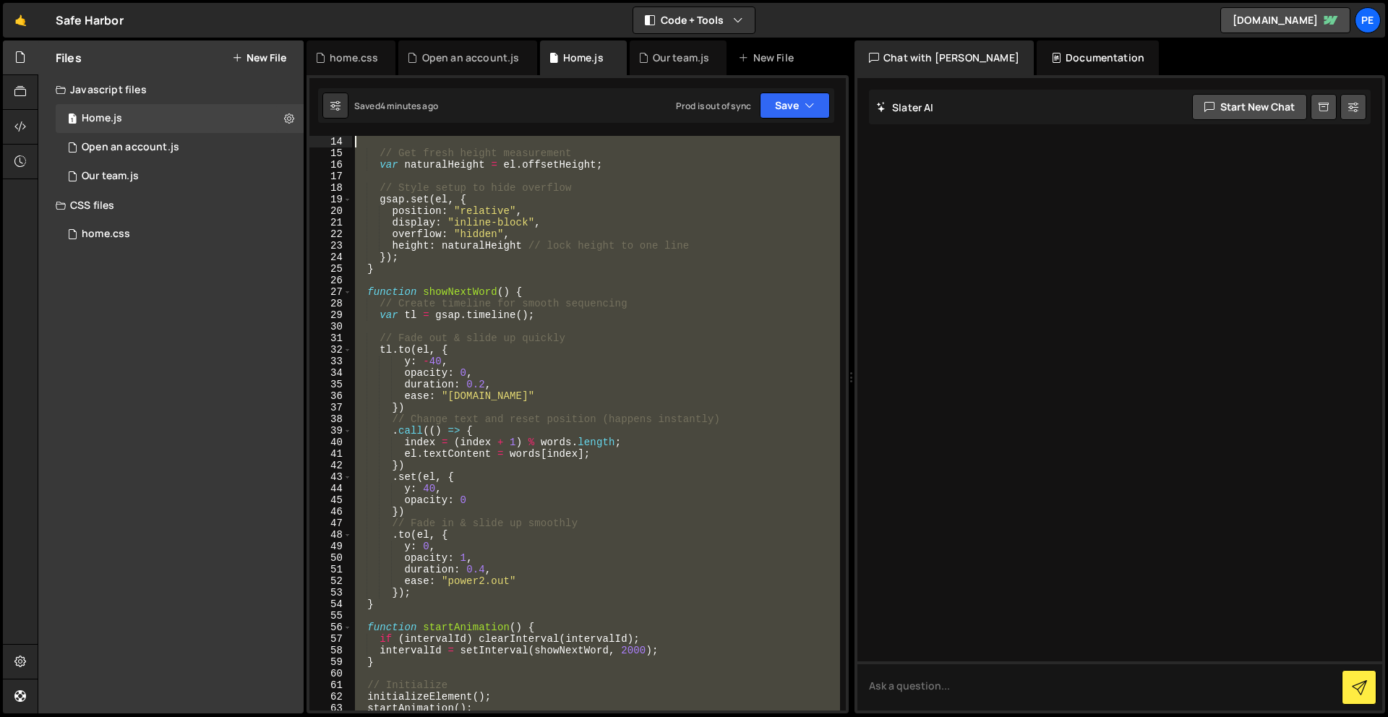
scroll to position [0, 0]
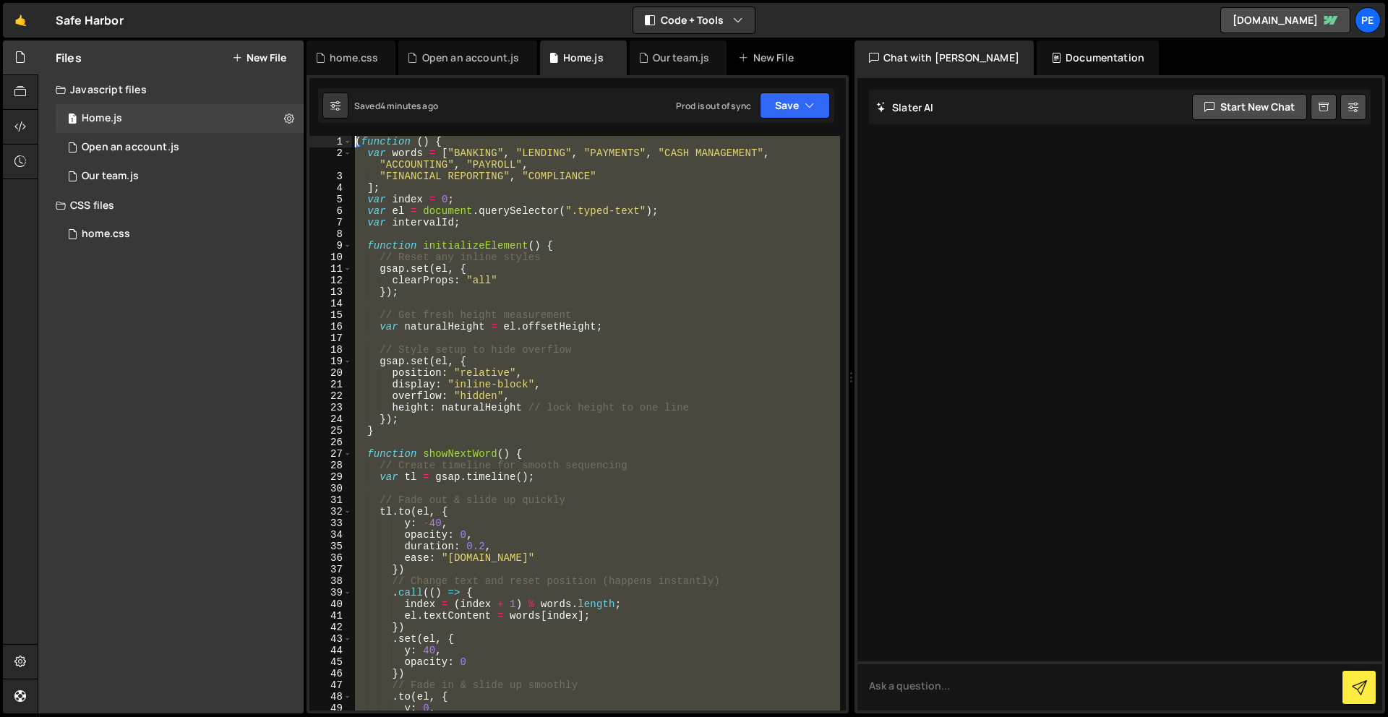
drag, startPoint x: 414, startPoint y: 675, endPoint x: 321, endPoint y: -64, distance: 744.6
click at [321, 0] on html "Projects [GEOGRAPHIC_DATA] Blog Pe Your current team is Perspective 1 Projects …" at bounding box center [694, 358] width 1388 height 717
paste textarea "})();"
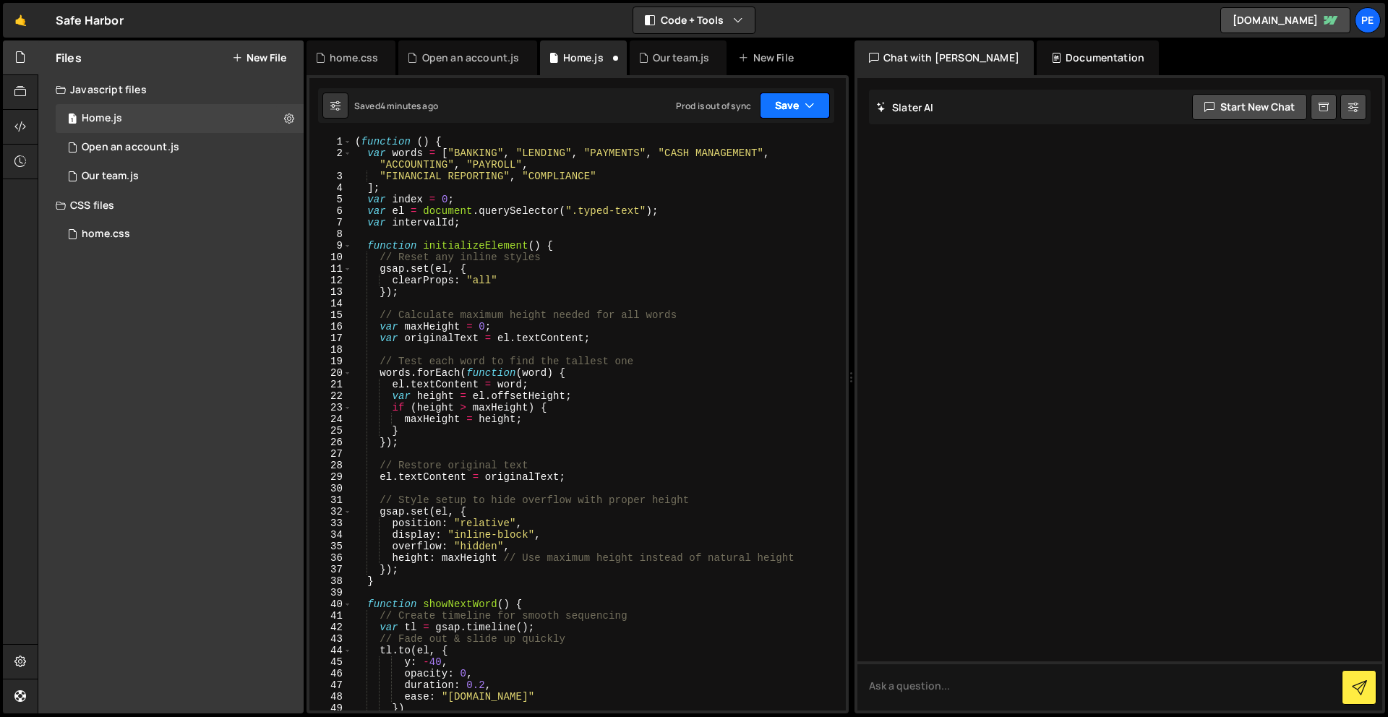
click at [786, 109] on button "Save" at bounding box center [795, 106] width 70 height 26
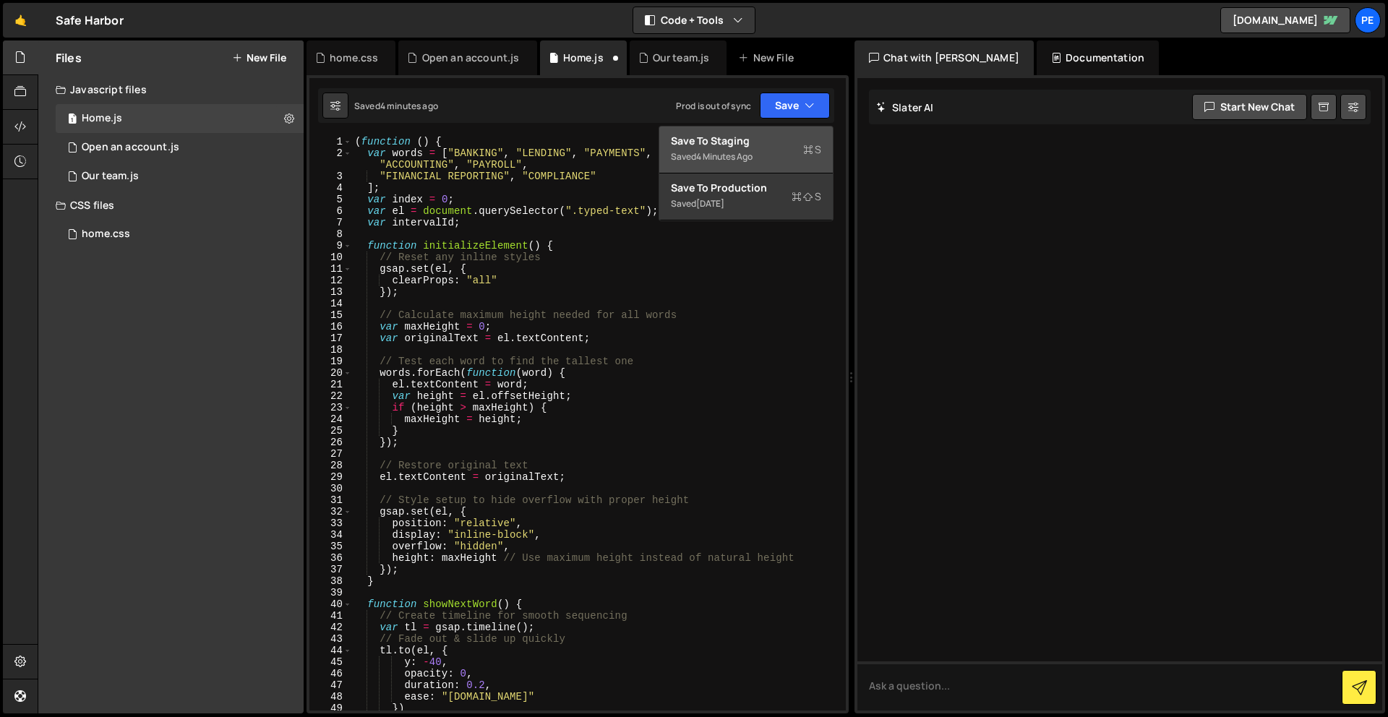
click at [783, 151] on div "Saved 4 minutes ago" at bounding box center [746, 156] width 150 height 17
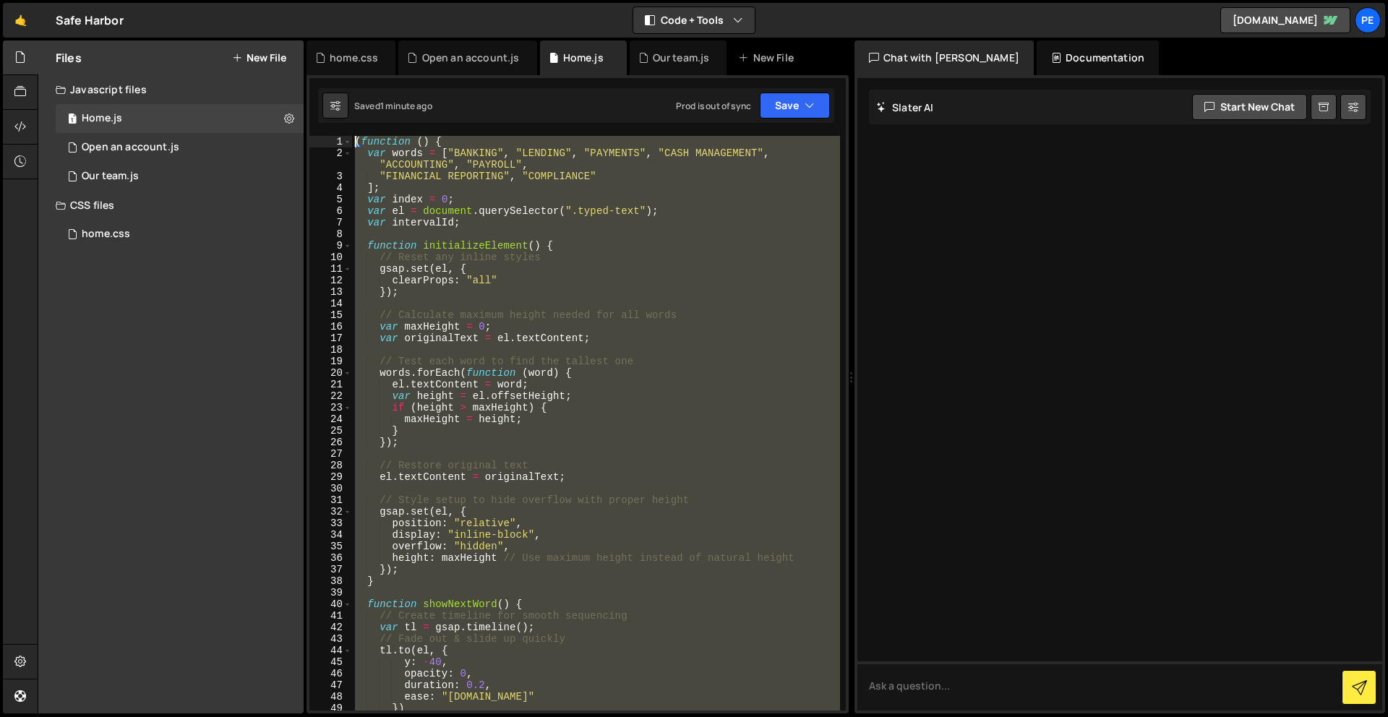
drag, startPoint x: 411, startPoint y: 252, endPoint x: 331, endPoint y: -64, distance: 325.8
click at [331, 0] on html "Projects [GEOGRAPHIC_DATA] Blog Pe Your current team is Perspective 1 Projects …" at bounding box center [694, 358] width 1388 height 717
paste textarea "})();"
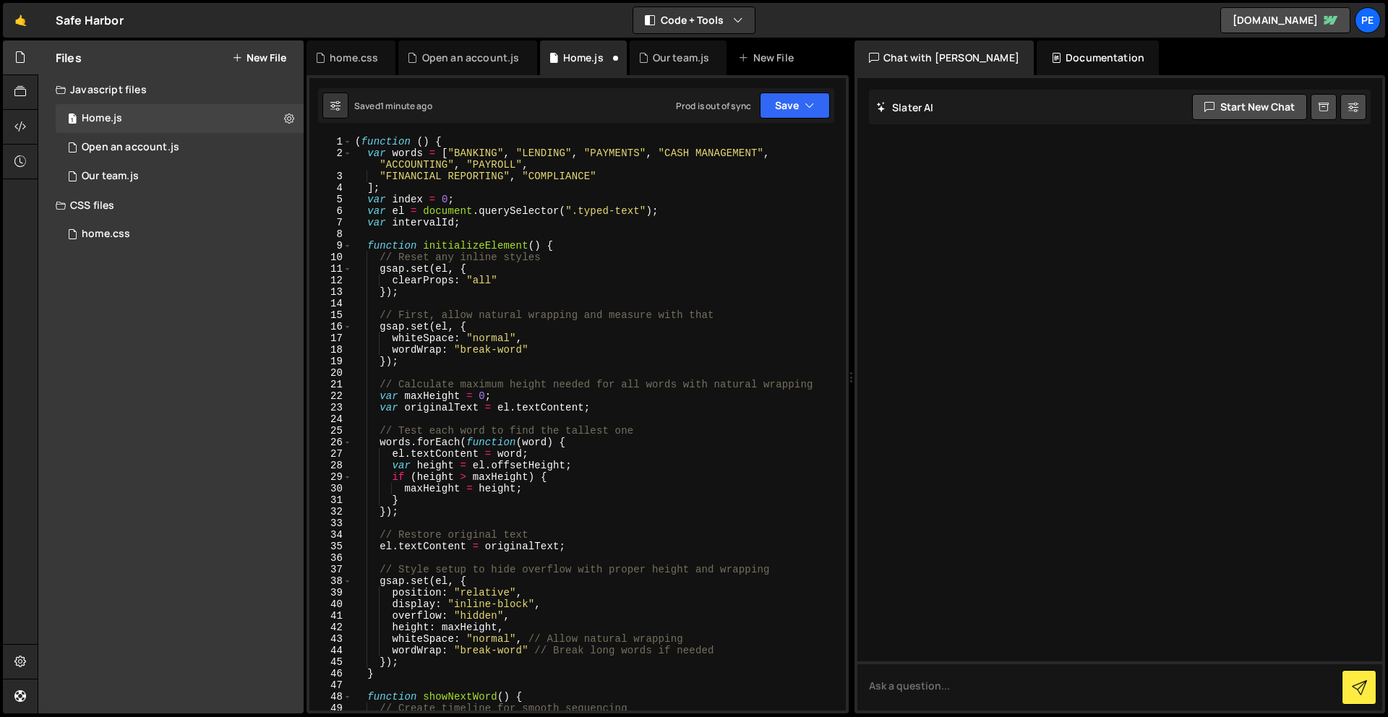
click at [787, 88] on div "Saved 1 minute ago Prod is out of sync Upgrade to Edit Save Save to Staging S S…" at bounding box center [576, 105] width 516 height 35
click at [783, 106] on button "Save" at bounding box center [795, 106] width 70 height 26
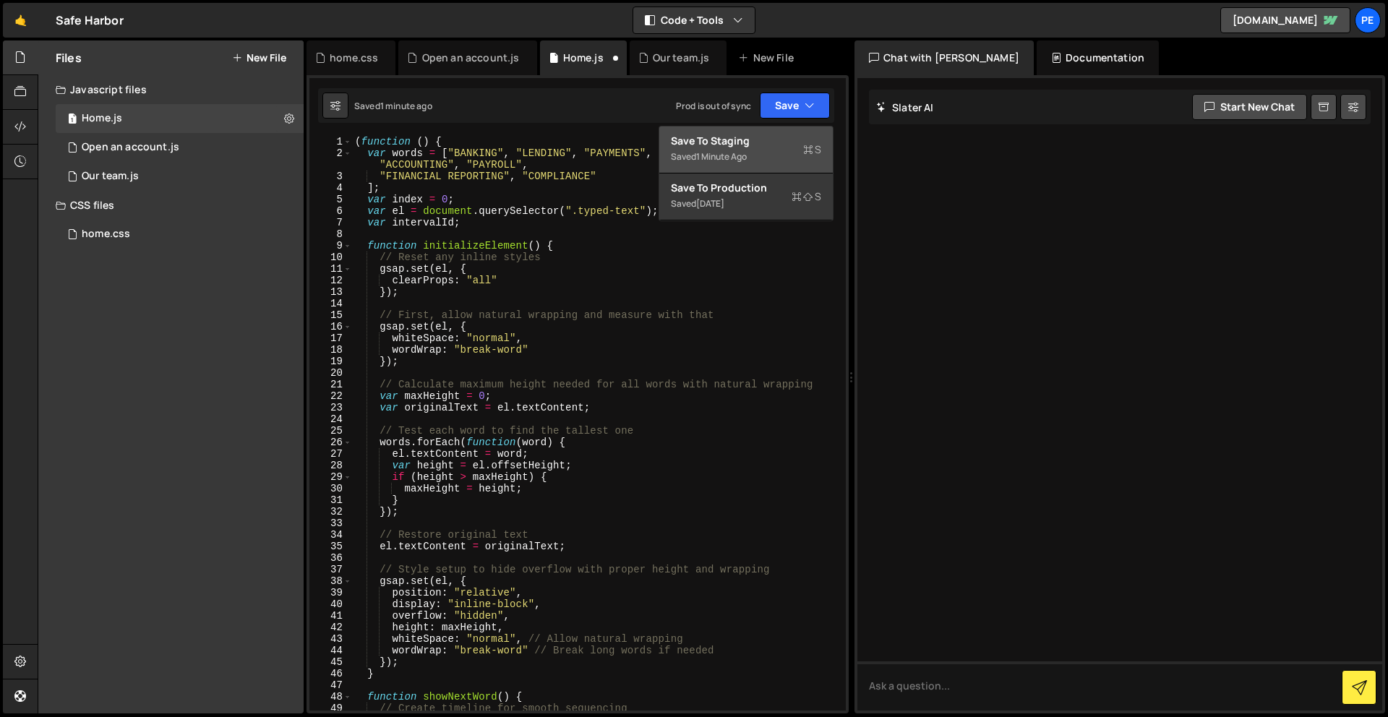
click at [765, 149] on div "Saved 1 minute ago" at bounding box center [746, 156] width 150 height 17
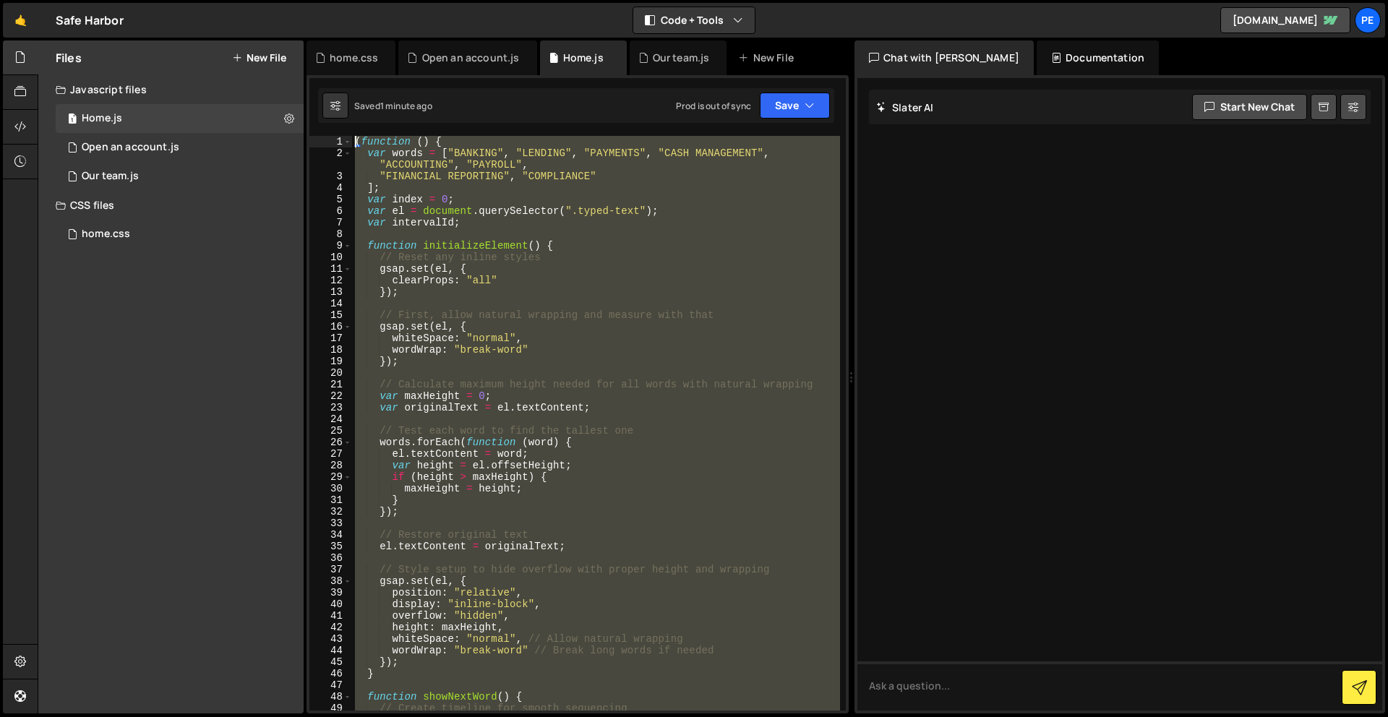
drag, startPoint x: 417, startPoint y: 427, endPoint x: 316, endPoint y: -64, distance: 501.2
click at [316, 0] on html "Projects [GEOGRAPHIC_DATA] Blog Pe Your current team is Perspective 1 Projects …" at bounding box center [694, 358] width 1388 height 717
paste textarea "})();"
type textarea "})();"
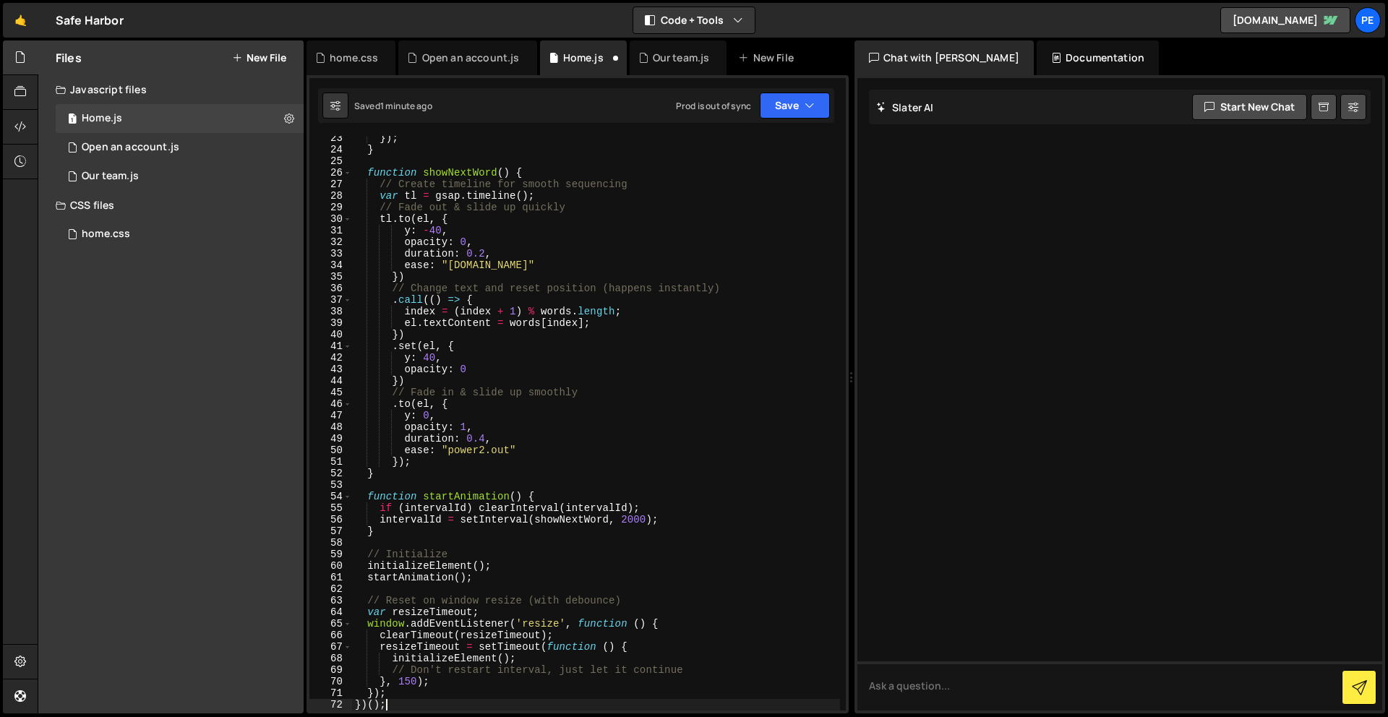
scroll to position [270, 0]
click at [780, 104] on button "Save" at bounding box center [795, 106] width 70 height 26
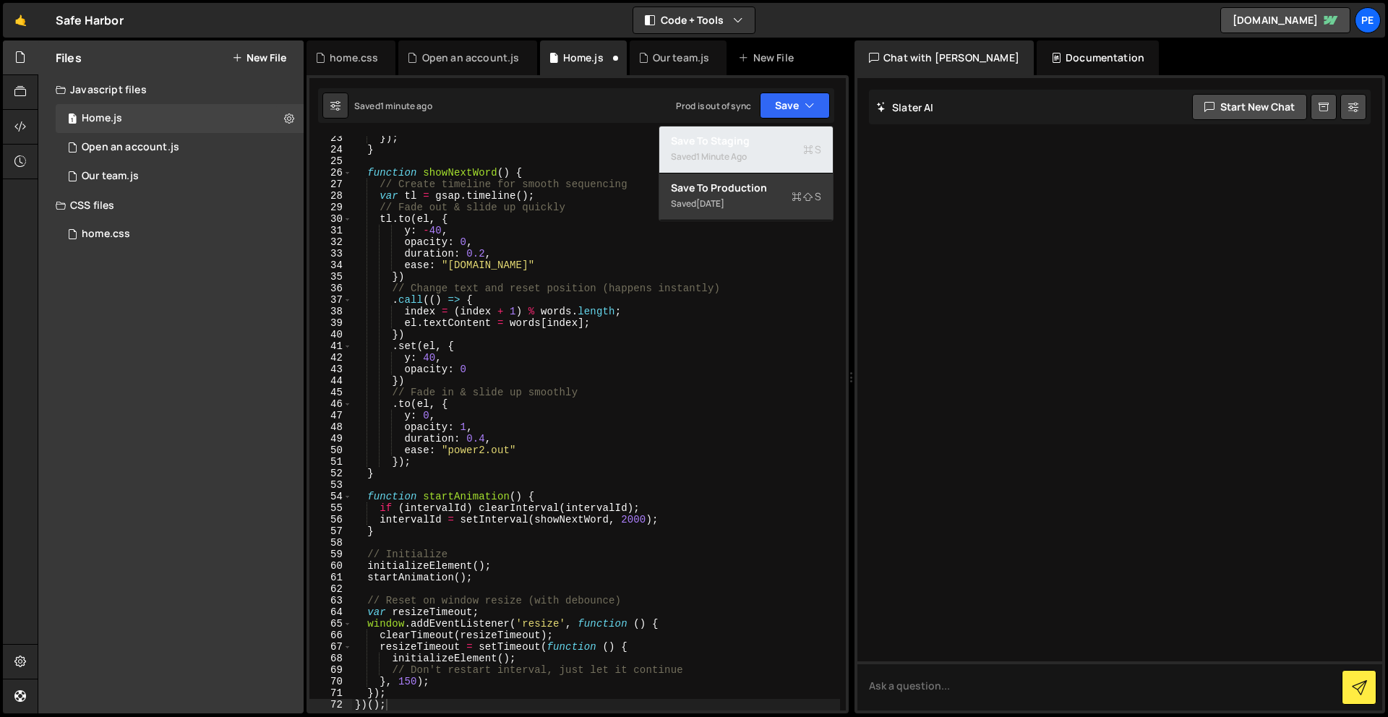
drag, startPoint x: 753, startPoint y: 153, endPoint x: 351, endPoint y: 8, distance: 428.1
click at [752, 153] on div "Saved 1 minute ago" at bounding box center [746, 156] width 150 height 17
